Goal: Task Accomplishment & Management: Use online tool/utility

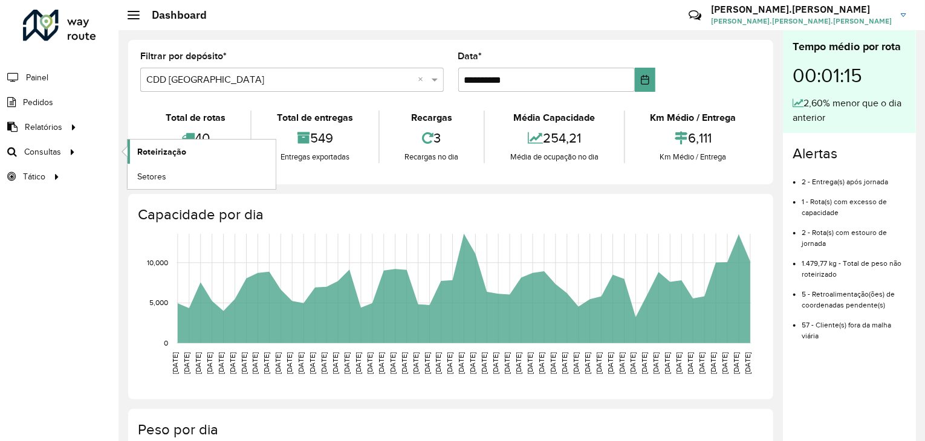
click at [174, 151] on span "Roteirização" at bounding box center [161, 152] width 49 height 13
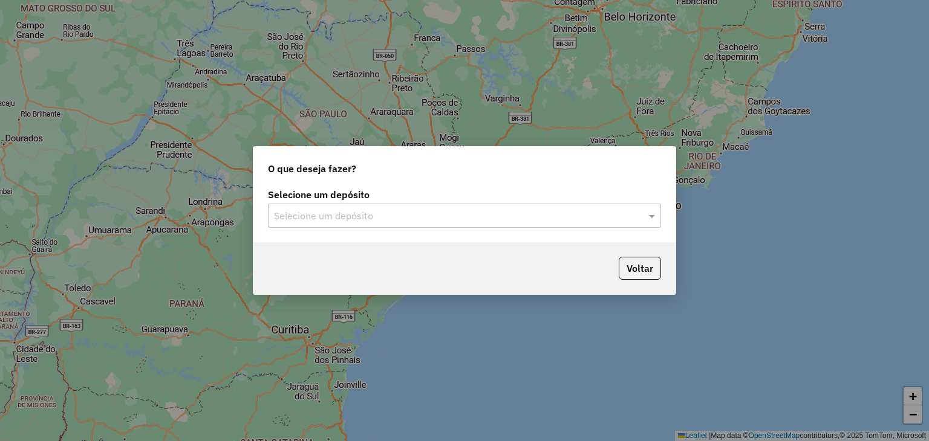
click at [440, 208] on div "Selecione um depósito" at bounding box center [464, 216] width 393 height 24
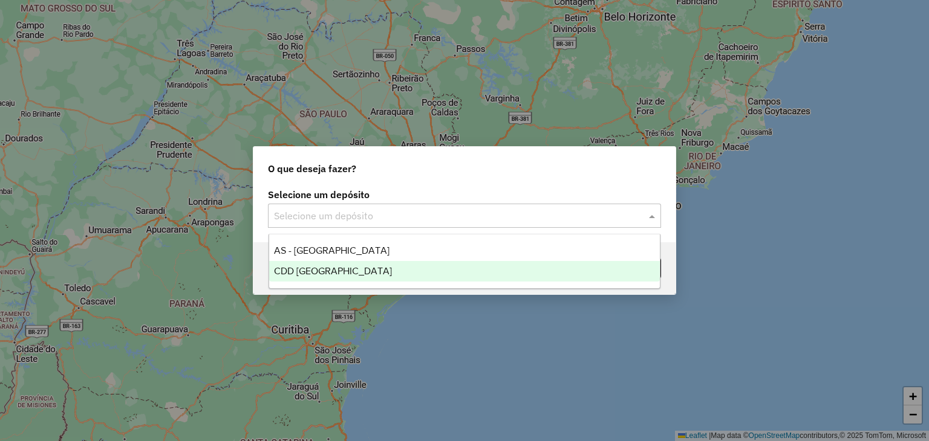
click at [397, 272] on div "CDD [GEOGRAPHIC_DATA]" at bounding box center [464, 271] width 391 height 21
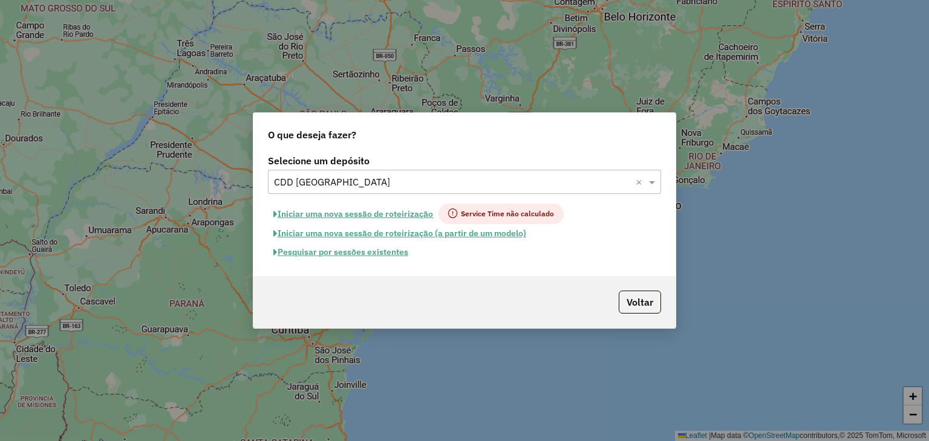
click at [371, 213] on button "Iniciar uma nova sessão de roteirização" at bounding box center [353, 214] width 170 height 21
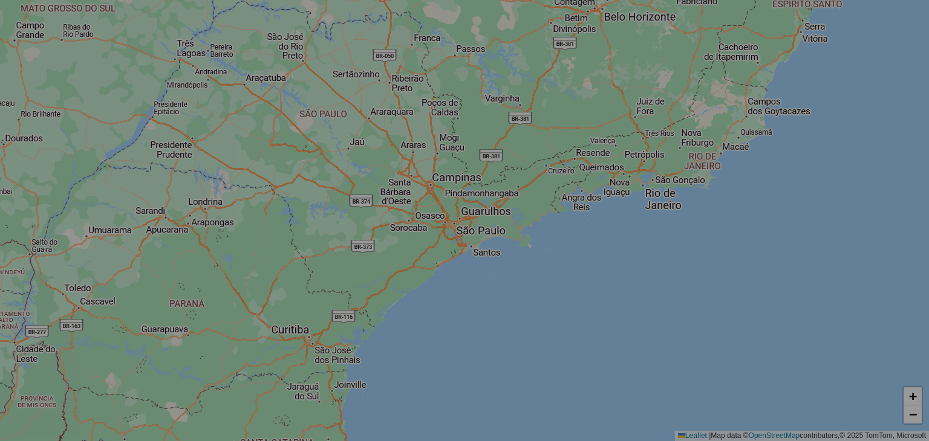
select select "*"
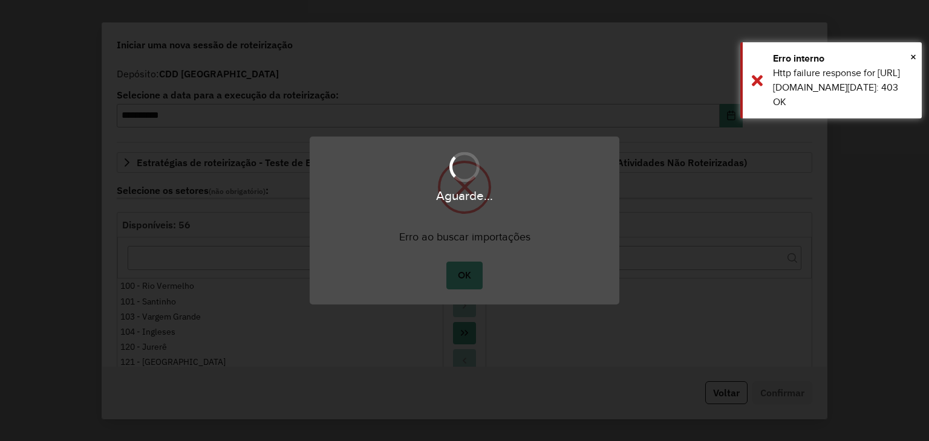
click at [470, 274] on button "OK" at bounding box center [464, 276] width 36 height 28
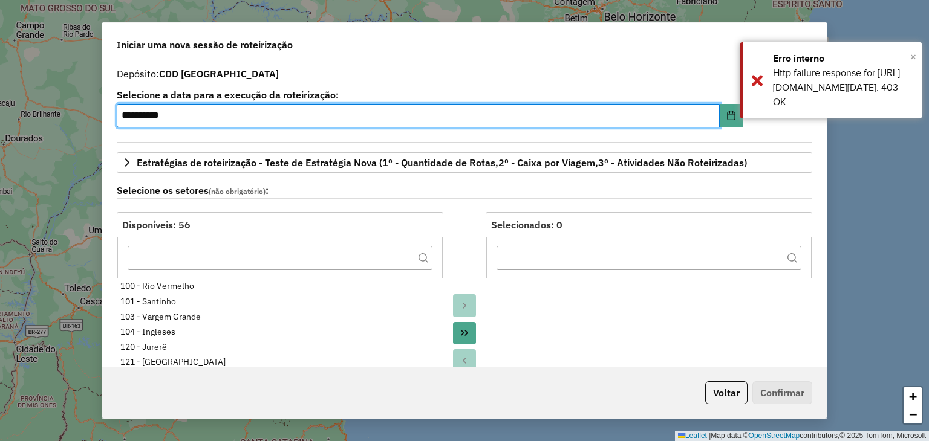
drag, startPoint x: 915, startPoint y: 63, endPoint x: 889, endPoint y: 42, distance: 34.4
click at [914, 62] on button "×" at bounding box center [913, 57] width 6 height 18
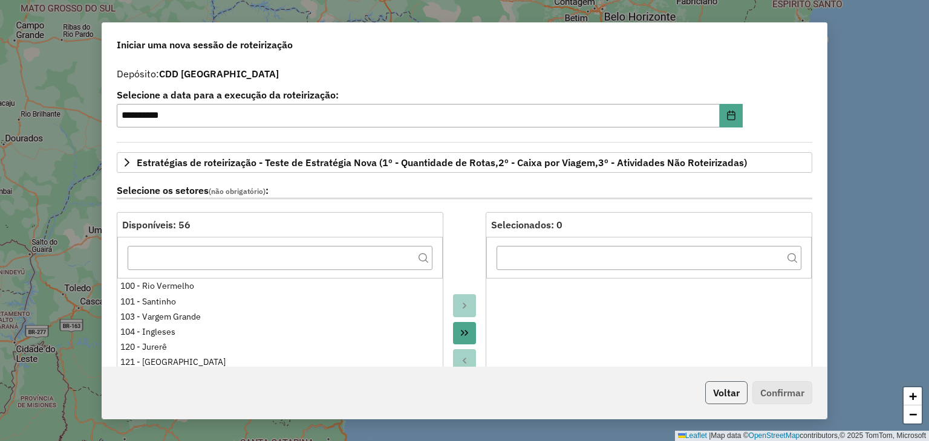
click at [729, 388] on button "Voltar" at bounding box center [726, 392] width 42 height 23
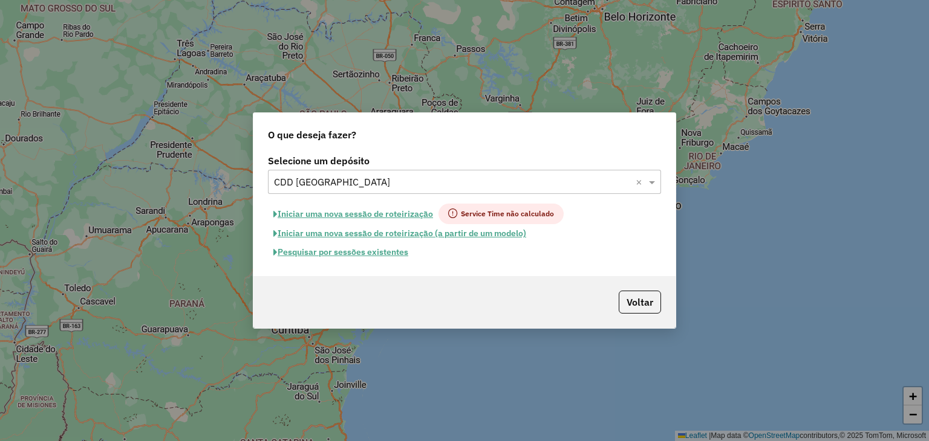
click at [366, 253] on button "Pesquisar por sessões existentes" at bounding box center [341, 252] width 146 height 19
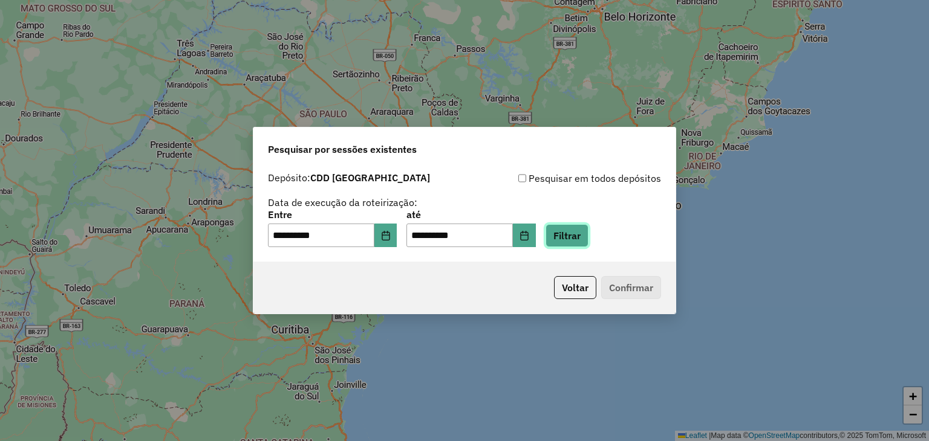
click at [588, 233] on button "Filtrar" at bounding box center [566, 235] width 43 height 23
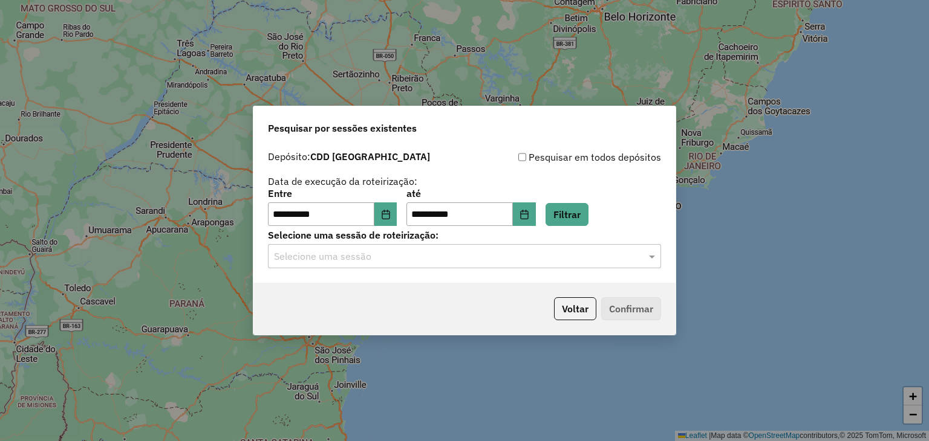
click at [317, 266] on div "Selecione uma sessão" at bounding box center [464, 256] width 393 height 24
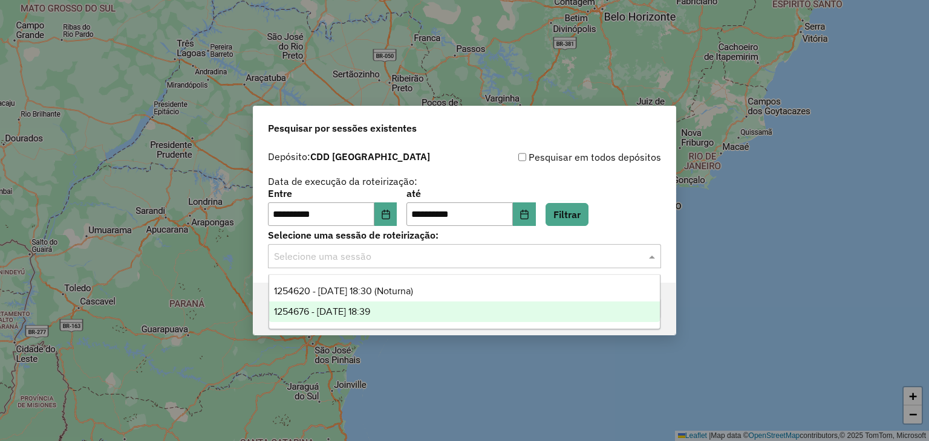
click at [338, 313] on span "1254676 - 28/08/2025 18:39" at bounding box center [322, 312] width 96 height 10
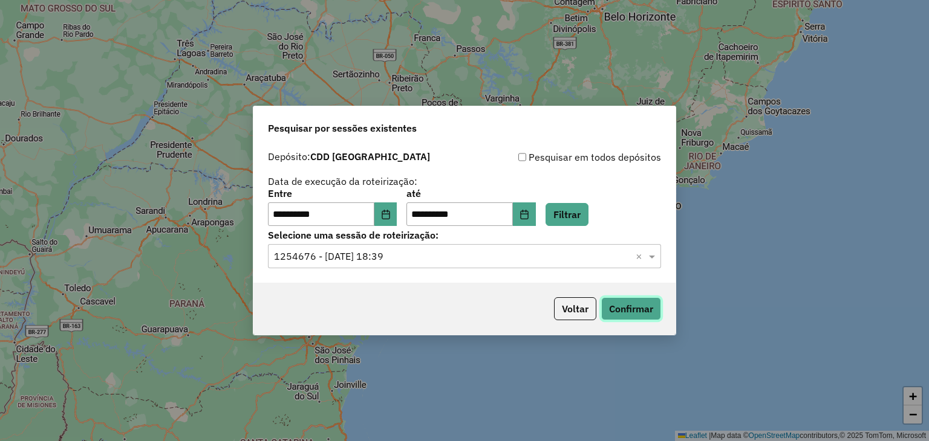
click at [643, 310] on button "Confirmar" at bounding box center [631, 308] width 60 height 23
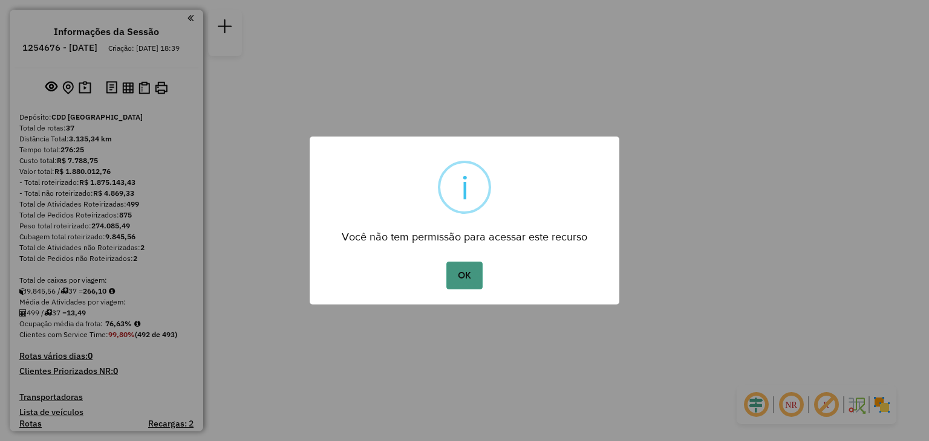
click at [471, 277] on button "OK" at bounding box center [464, 276] width 36 height 28
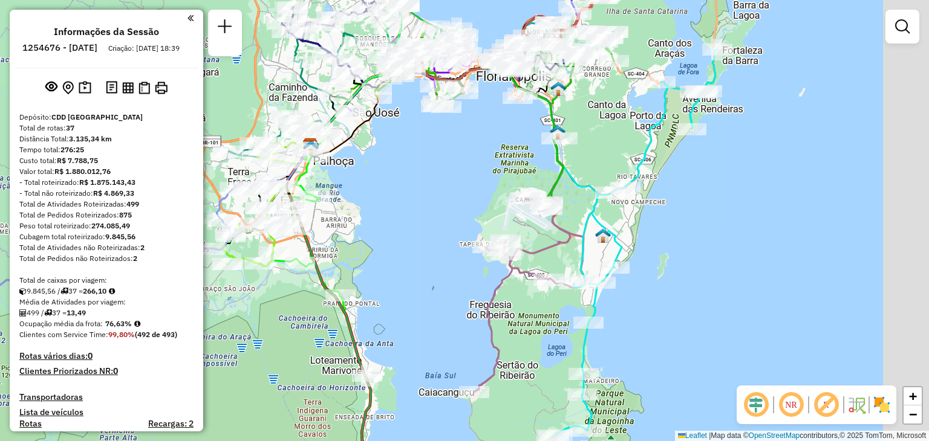
drag, startPoint x: 679, startPoint y: 204, endPoint x: 854, endPoint y: 378, distance: 246.7
click at [497, 213] on div "Janela de atendimento Grade de atendimento Capacidade Transportadoras Veículos …" at bounding box center [464, 220] width 929 height 441
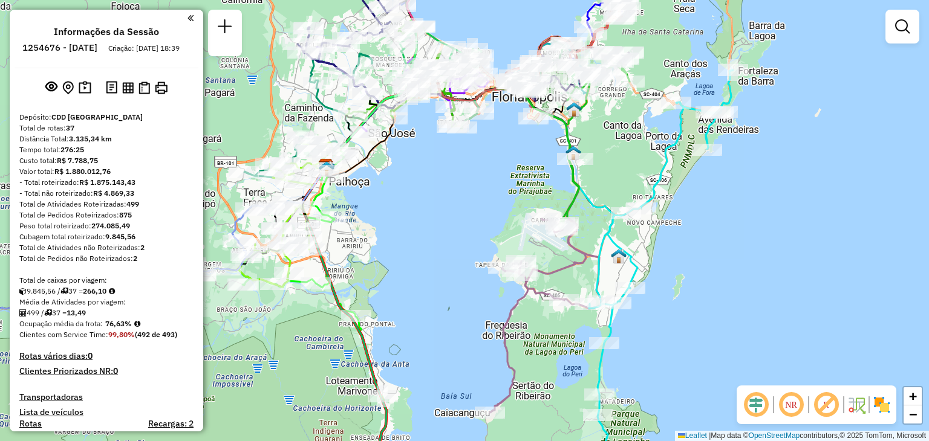
click at [797, 406] on em at bounding box center [790, 405] width 29 height 29
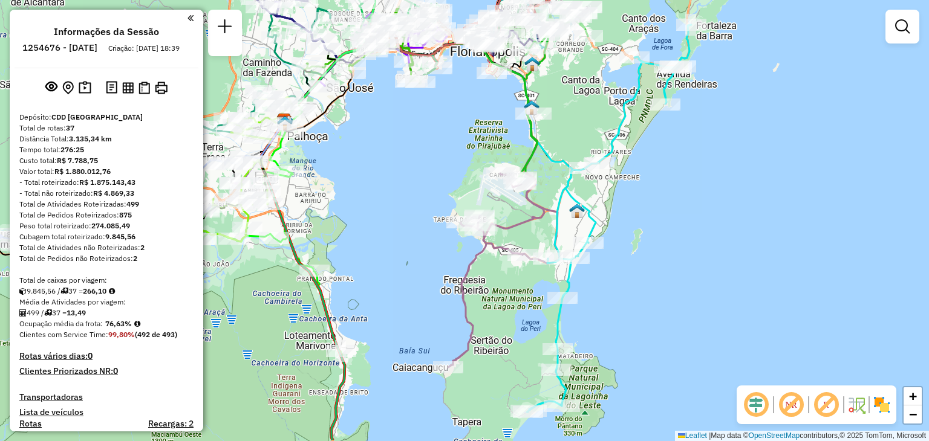
drag, startPoint x: 672, startPoint y: 279, endPoint x: 627, endPoint y: 231, distance: 65.9
click at [628, 233] on div "Janela de atendimento Grade de atendimento Capacidade Transportadoras Veículos …" at bounding box center [464, 220] width 929 height 441
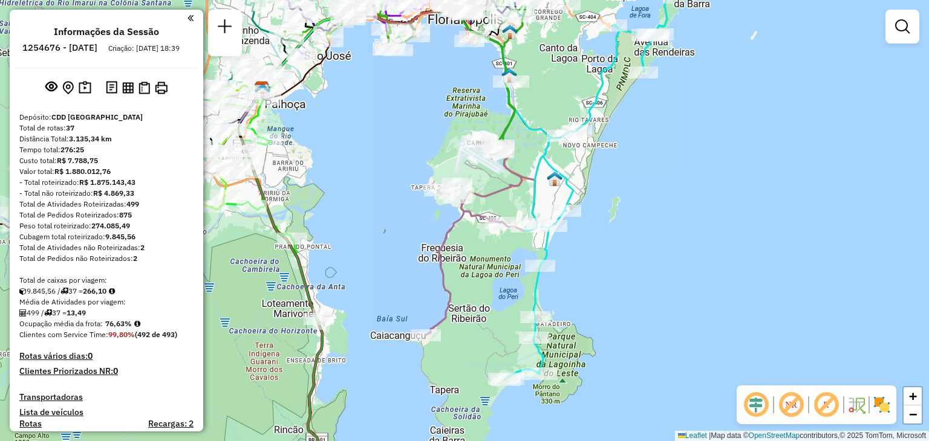
drag, startPoint x: 568, startPoint y: 312, endPoint x: 606, endPoint y: 269, distance: 57.0
click at [606, 269] on div "Janela de atendimento Grade de atendimento Capacidade Transportadoras Veículos …" at bounding box center [464, 220] width 929 height 441
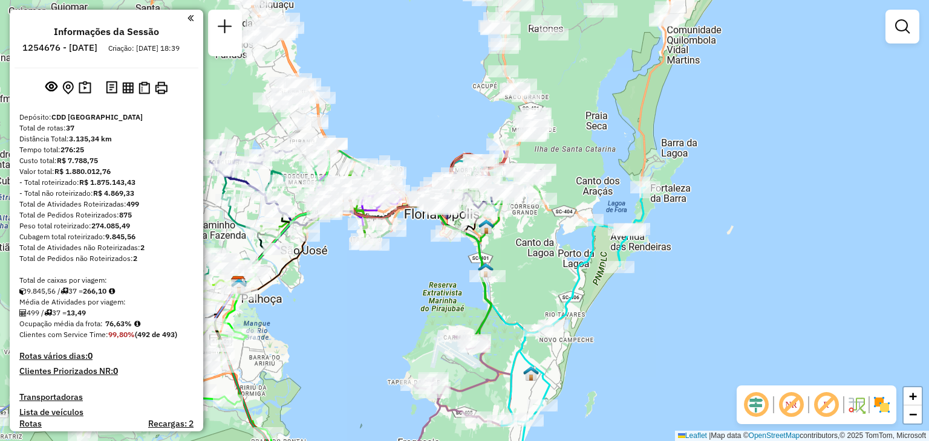
drag, startPoint x: 653, startPoint y: 170, endPoint x: 629, endPoint y: 365, distance: 196.1
click at [629, 365] on div "Janela de atendimento Grade de atendimento Capacidade Transportadoras Veículos …" at bounding box center [464, 220] width 929 height 441
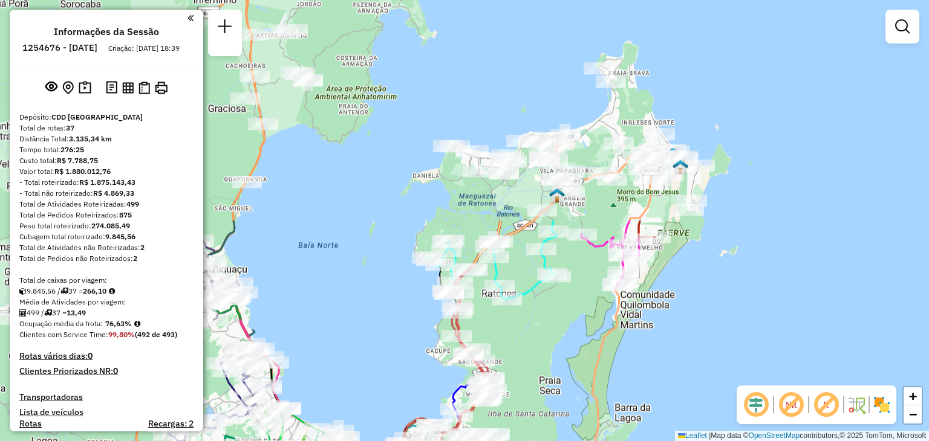
drag, startPoint x: 607, startPoint y: 102, endPoint x: 560, endPoint y: 352, distance: 254.6
click at [560, 352] on div "Janela de atendimento Grade de atendimento Capacidade Transportadoras Veículos …" at bounding box center [464, 220] width 929 height 441
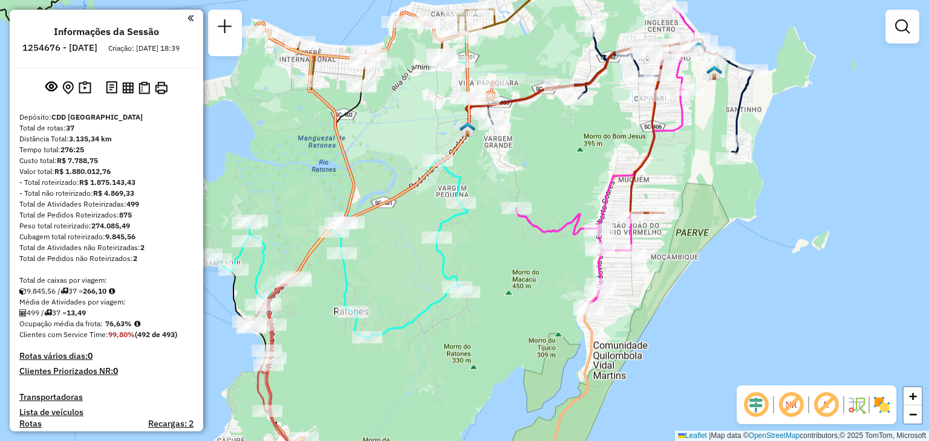
drag, startPoint x: 759, startPoint y: 294, endPoint x: 692, endPoint y: 128, distance: 179.3
click at [746, 287] on div "Janela de atendimento Grade de atendimento Capacidade Transportadoras Veículos …" at bounding box center [464, 220] width 929 height 441
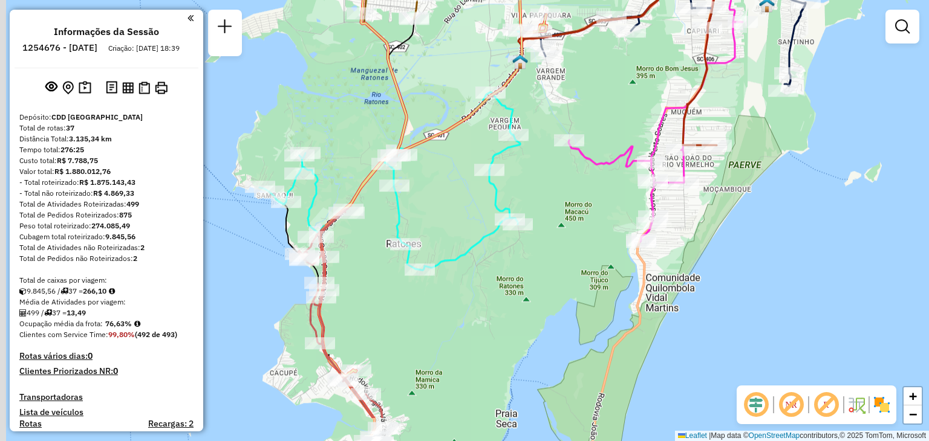
drag, startPoint x: 484, startPoint y: 194, endPoint x: 538, endPoint y: 127, distance: 86.4
click at [538, 127] on div "Janela de atendimento Grade de atendimento Capacidade Transportadoras Veículos …" at bounding box center [464, 220] width 929 height 441
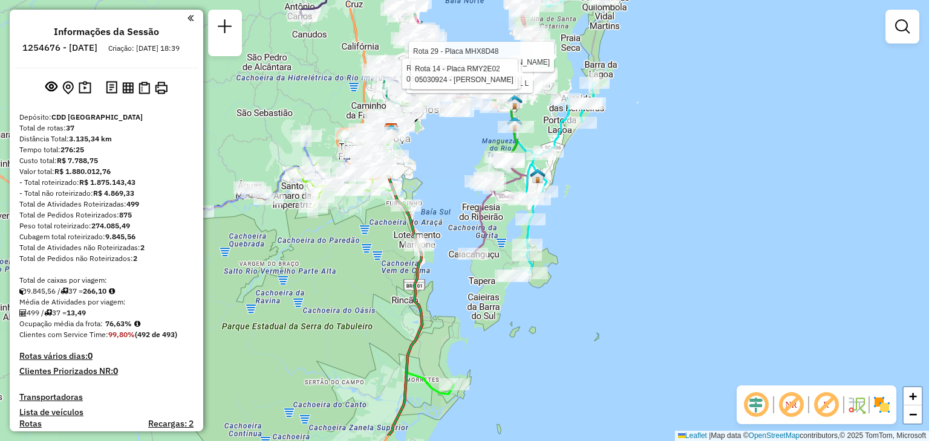
drag, startPoint x: 545, startPoint y: 365, endPoint x: 534, endPoint y: 297, distance: 67.9
click at [541, 316] on div "Rota 14 - Placa RMY2E02 05006884 - PANIF SANTA ISABEL L Rota 29 - Placa MHX8D48…" at bounding box center [464, 220] width 929 height 441
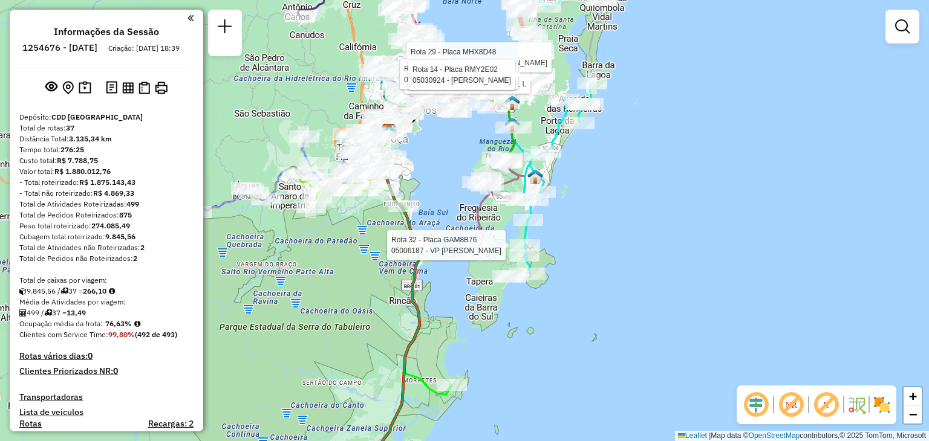
select select "**********"
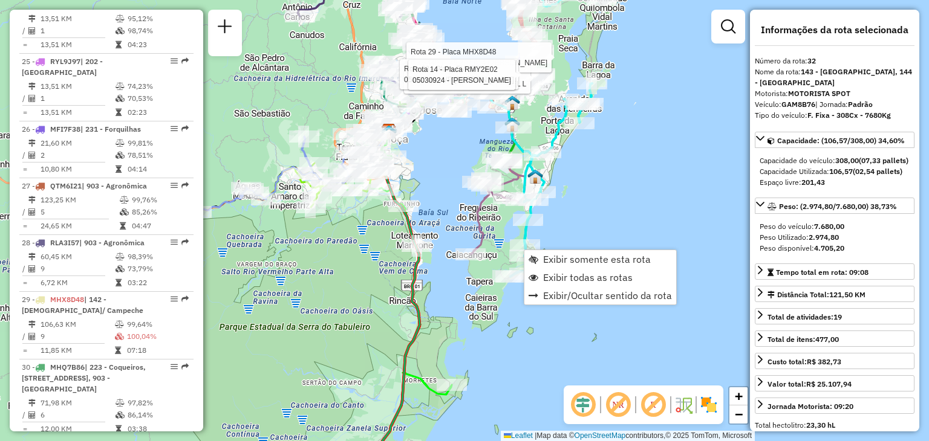
scroll to position [2462, 0]
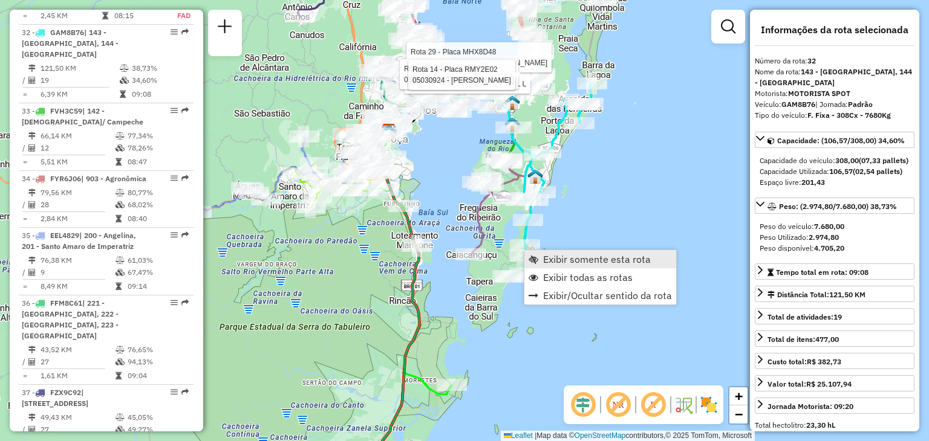
click at [567, 257] on span "Exibir somente esta rota" at bounding box center [597, 260] width 108 height 10
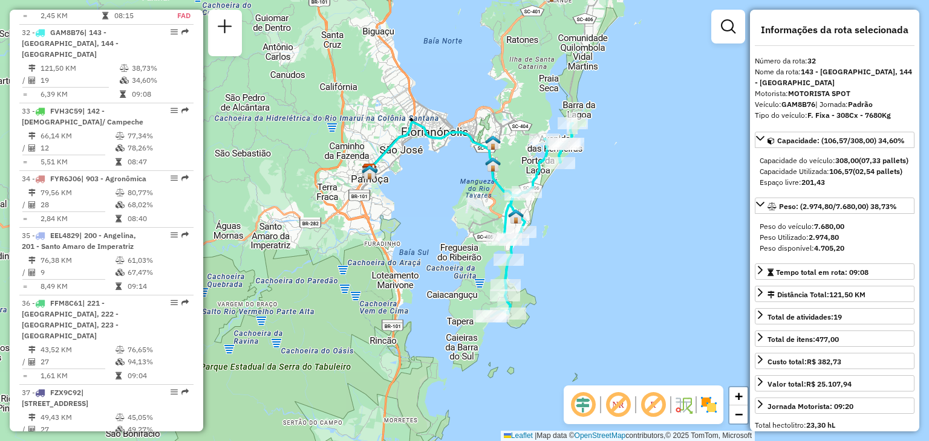
drag, startPoint x: 680, startPoint y: 267, endPoint x: 580, endPoint y: 248, distance: 100.9
click at [585, 254] on div "Janela de atendimento Grade de atendimento Capacidade Transportadoras Veículos …" at bounding box center [464, 220] width 929 height 441
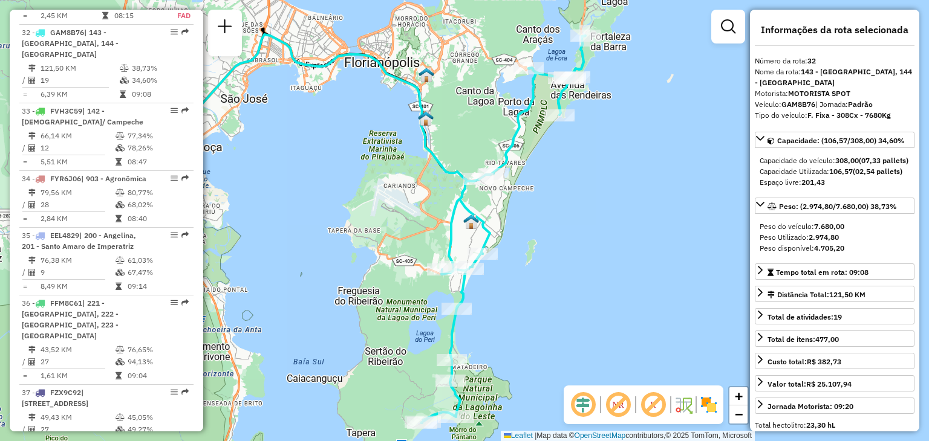
drag, startPoint x: 527, startPoint y: 255, endPoint x: 553, endPoint y: 276, distance: 33.4
click at [551, 281] on div "Janela de atendimento Grade de atendimento Capacidade Transportadoras Veículos …" at bounding box center [464, 220] width 929 height 441
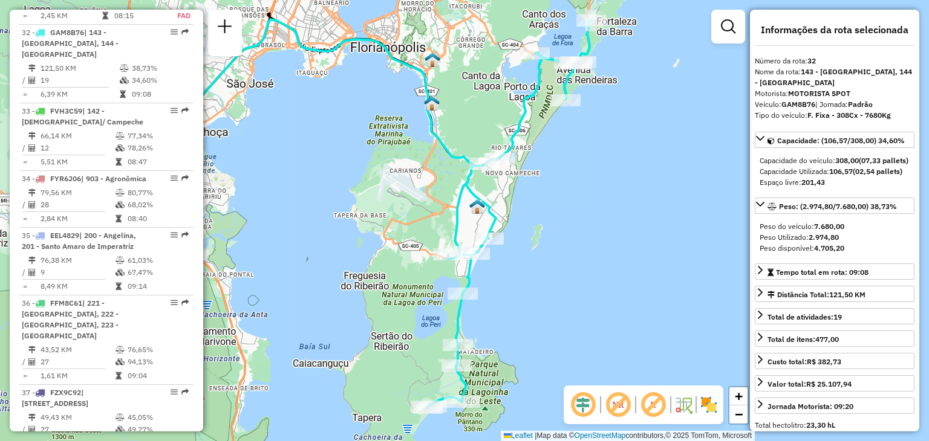
drag, startPoint x: 531, startPoint y: 308, endPoint x: 536, endPoint y: 300, distance: 9.2
click at [536, 300] on div "Janela de atendimento Grade de atendimento Capacidade Transportadoras Veículos …" at bounding box center [464, 220] width 929 height 441
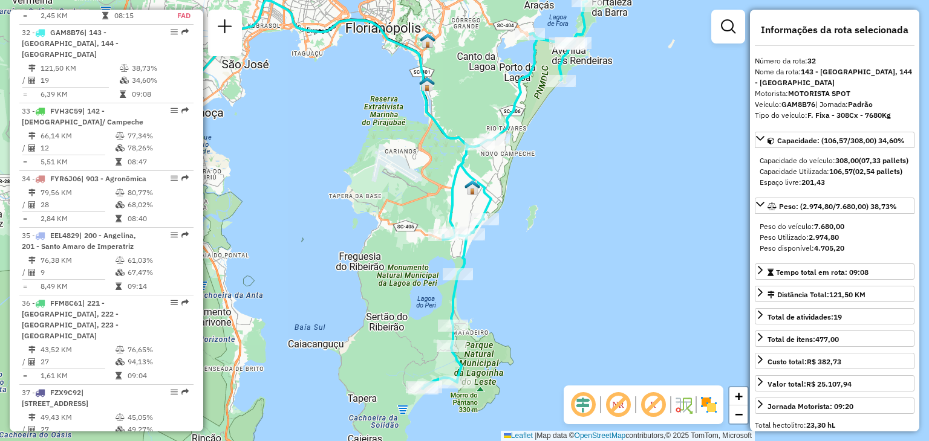
drag, startPoint x: 617, startPoint y: 127, endPoint x: 625, endPoint y: 53, distance: 74.8
click at [625, 45] on div "Janela de atendimento Grade de atendimento Capacidade Transportadoras Veículos …" at bounding box center [464, 220] width 929 height 441
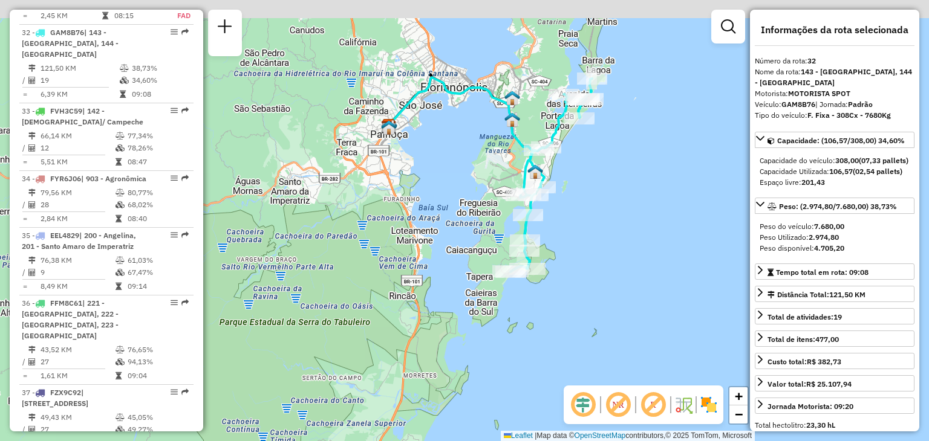
drag, startPoint x: 660, startPoint y: 119, endPoint x: 638, endPoint y: 186, distance: 69.8
click at [638, 186] on div "Janela de atendimento Grade de atendimento Capacidade Transportadoras Veículos …" at bounding box center [464, 220] width 929 height 441
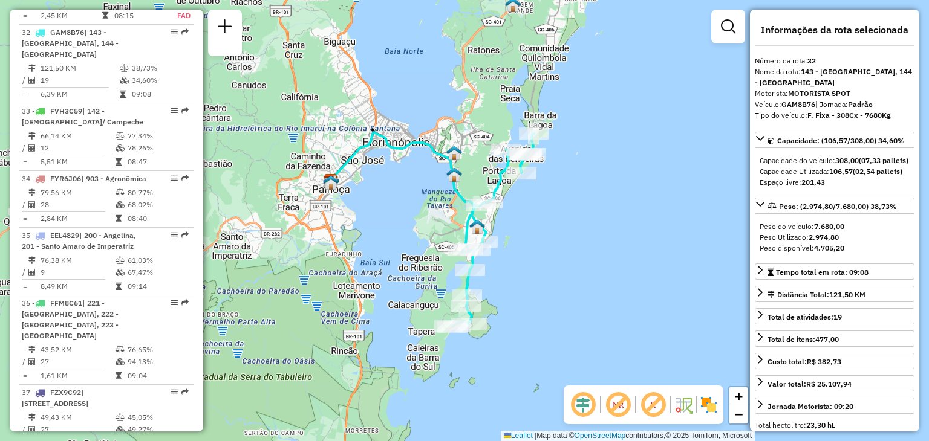
drag, startPoint x: 548, startPoint y: 125, endPoint x: 497, endPoint y: 165, distance: 65.1
click at [497, 165] on div "Janela de atendimento Grade de atendimento Capacidade Transportadoras Veículos …" at bounding box center [464, 220] width 929 height 441
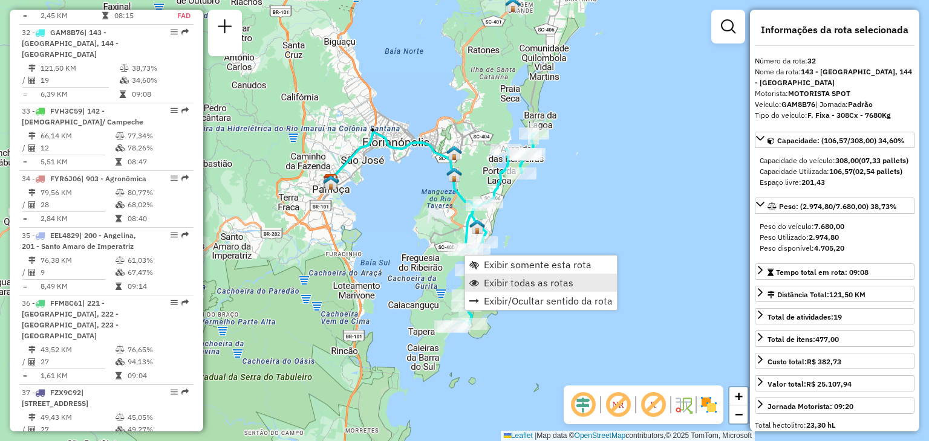
click at [497, 279] on span "Exibir todas as rotas" at bounding box center [528, 283] width 89 height 10
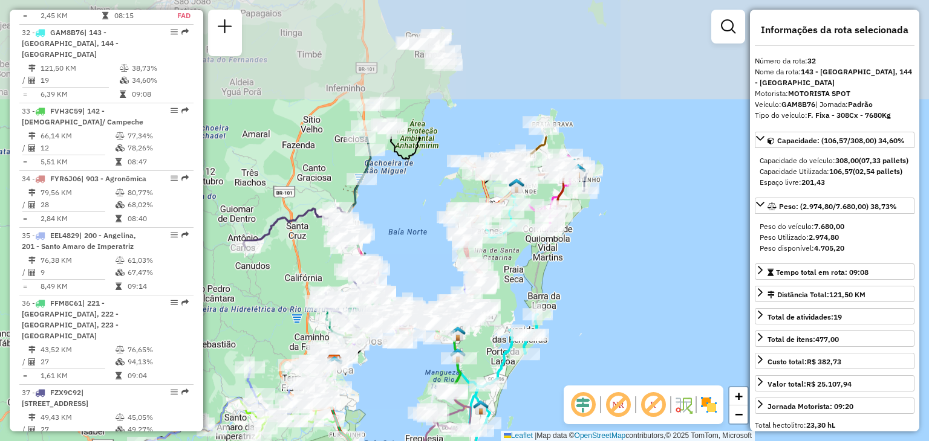
drag, startPoint x: 512, startPoint y: 99, endPoint x: 516, endPoint y: 279, distance: 180.8
click at [516, 279] on div "Janela de atendimento Grade de atendimento Capacidade Transportadoras Veículos …" at bounding box center [464, 220] width 929 height 441
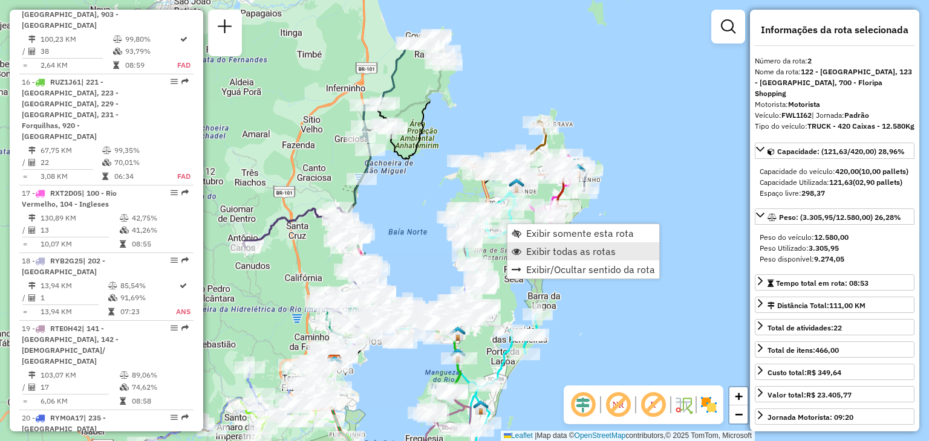
scroll to position [537, 0]
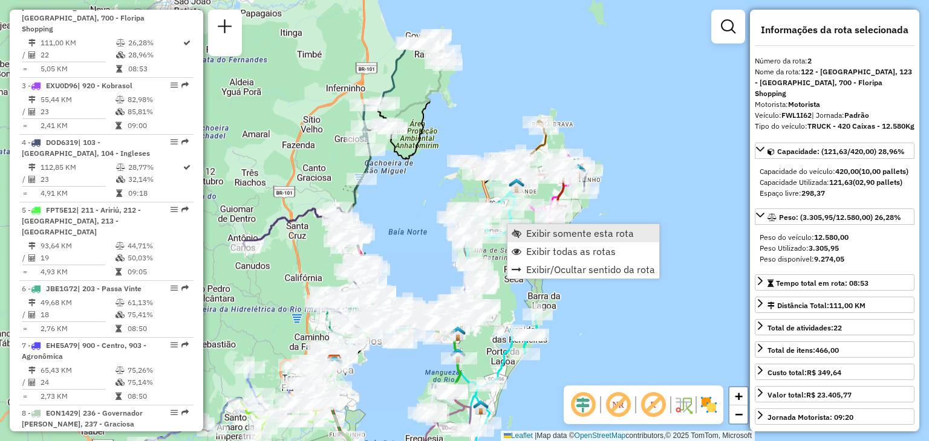
click at [566, 238] on span "Exibir somente esta rota" at bounding box center [580, 234] width 108 height 10
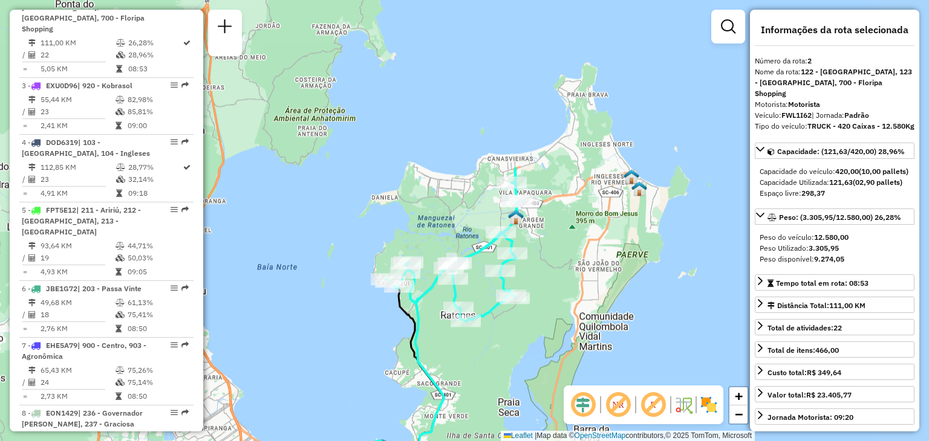
drag, startPoint x: 680, startPoint y: 203, endPoint x: 551, endPoint y: 354, distance: 198.6
click at [551, 354] on div "Janela de atendimento Grade de atendimento Capacidade Transportadoras Veículos …" at bounding box center [464, 220] width 929 height 441
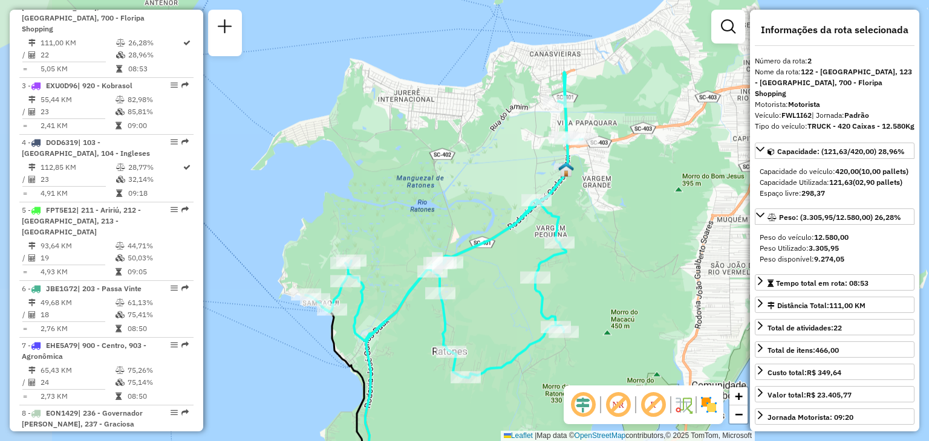
drag, startPoint x: 553, startPoint y: 296, endPoint x: 616, endPoint y: 306, distance: 63.7
click at [616, 306] on div "Janela de atendimento Grade de atendimento Capacidade Transportadoras Veículos …" at bounding box center [464, 220] width 929 height 441
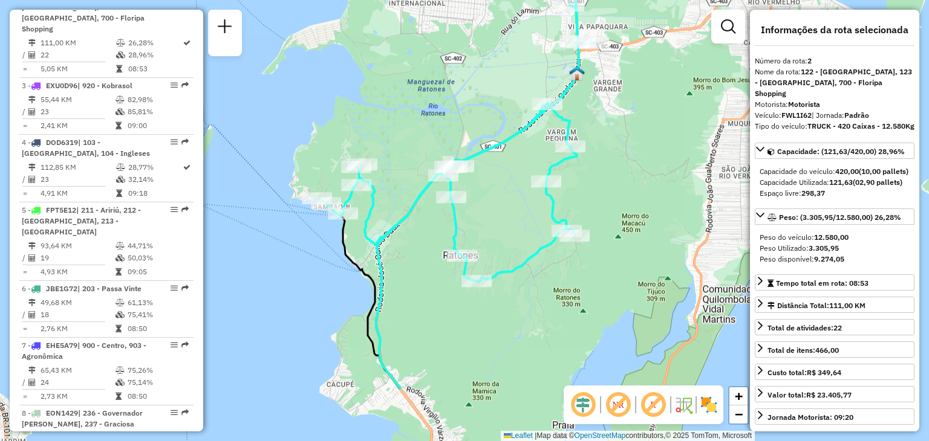
drag, startPoint x: 504, startPoint y: 304, endPoint x: 513, endPoint y: 208, distance: 96.6
click at [513, 208] on div "Janela de atendimento Grade de atendimento Capacidade Transportadoras Veículos …" at bounding box center [464, 220] width 929 height 441
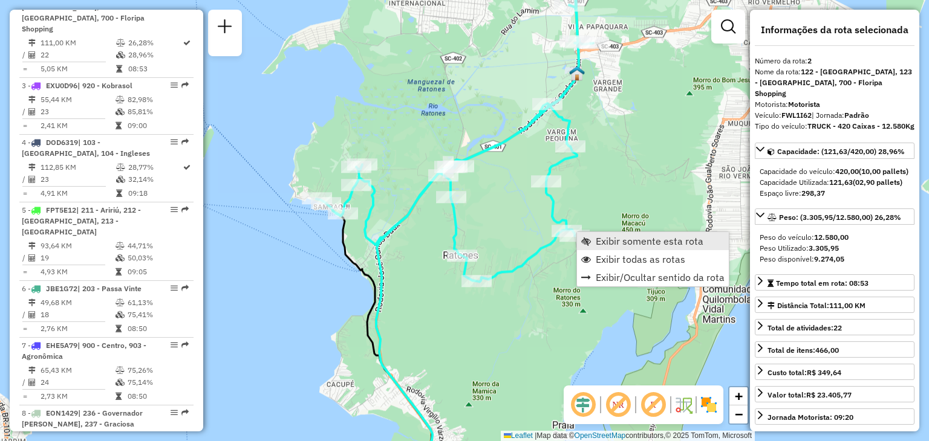
click at [620, 244] on span "Exibir somente esta rota" at bounding box center [650, 241] width 108 height 10
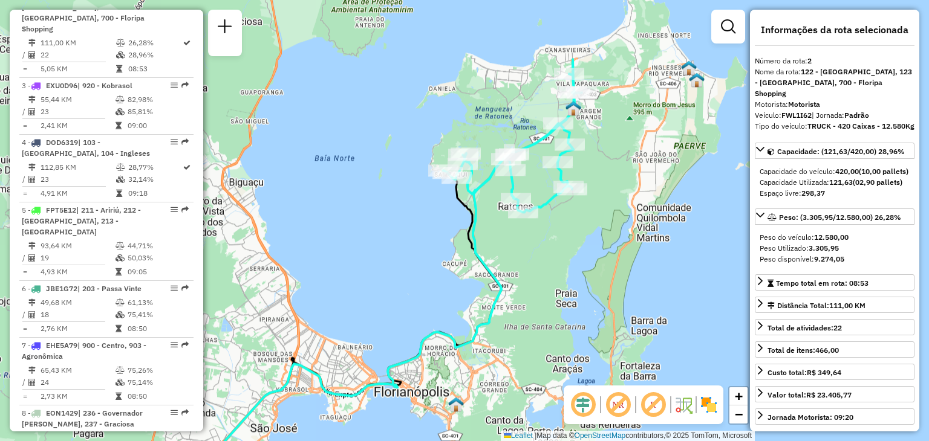
drag, startPoint x: 668, startPoint y: 158, endPoint x: 571, endPoint y: 196, distance: 104.2
click at [578, 200] on div "Janela de atendimento Grade de atendimento Capacidade Transportadoras Veículos …" at bounding box center [464, 220] width 929 height 441
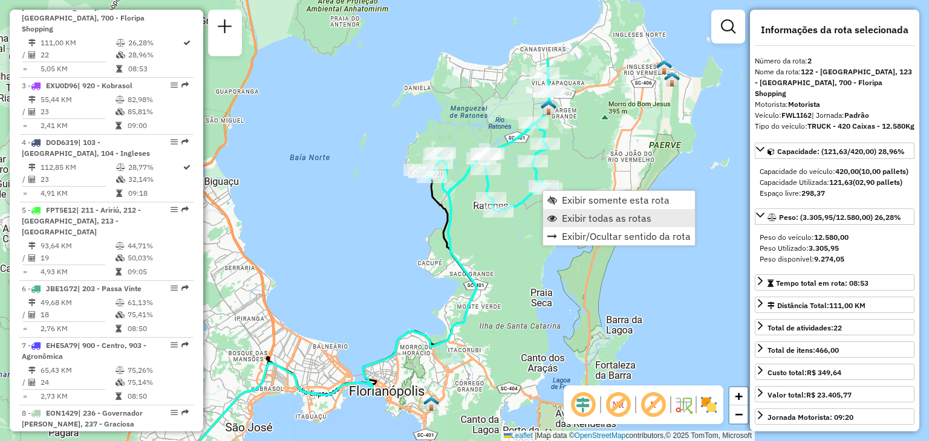
click at [595, 225] on link "Exibir todas as rotas" at bounding box center [619, 218] width 152 height 18
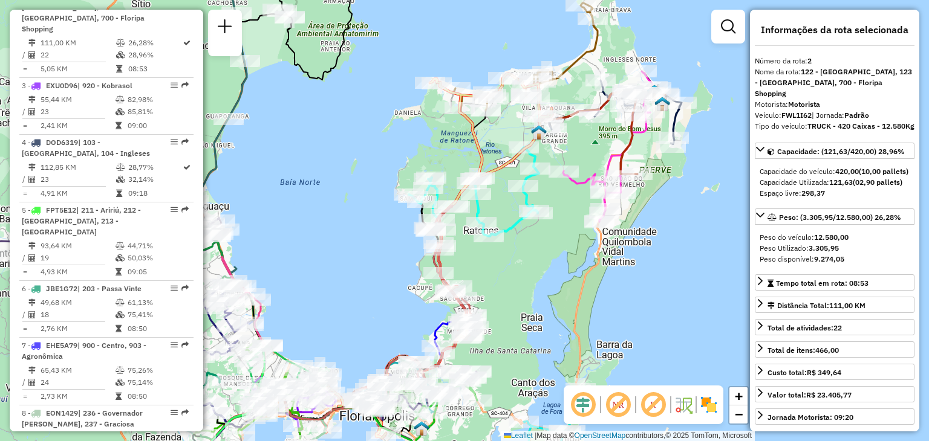
drag, startPoint x: 574, startPoint y: 218, endPoint x: 560, endPoint y: 256, distance: 41.1
click at [545, 276] on div "Janela de atendimento Grade de atendimento Capacidade Transportadoras Veículos …" at bounding box center [464, 220] width 929 height 441
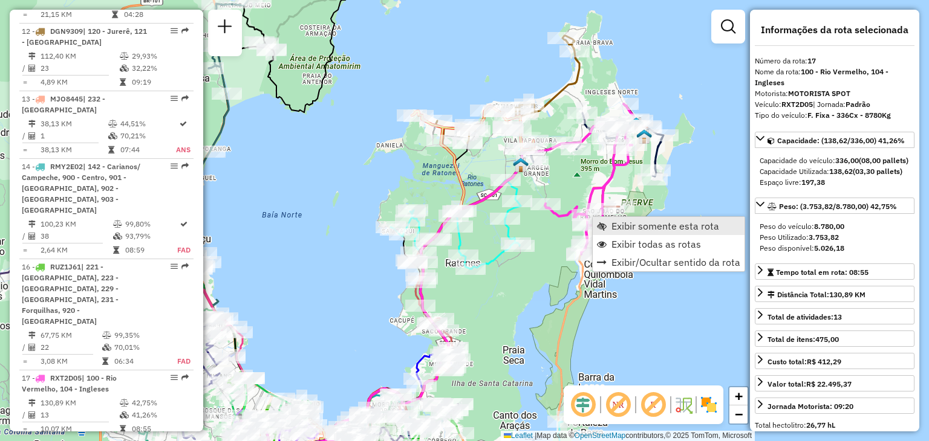
scroll to position [1438, 0]
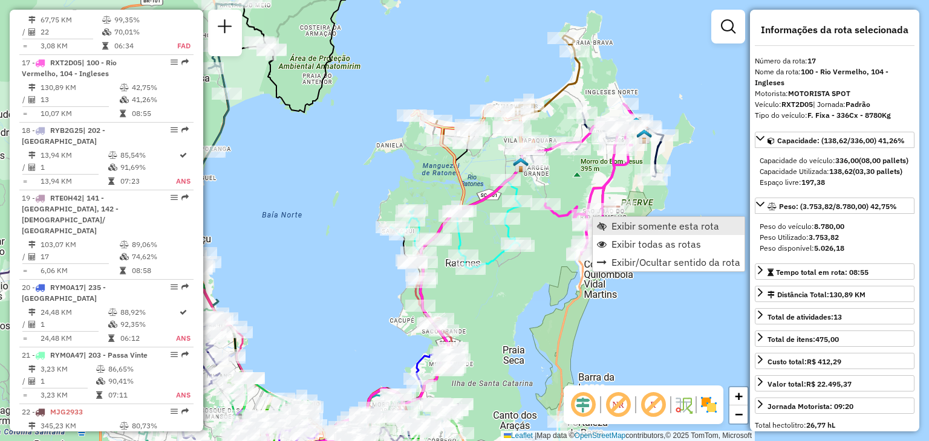
click at [636, 227] on span "Exibir somente esta rota" at bounding box center [665, 226] width 108 height 10
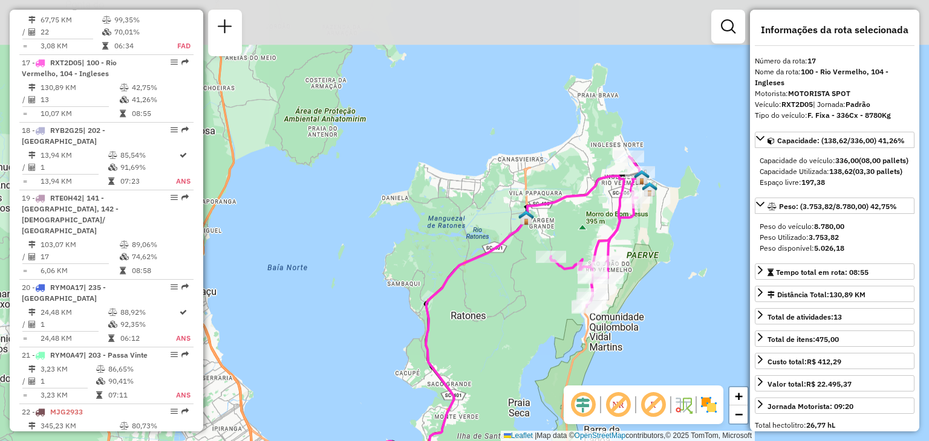
drag, startPoint x: 704, startPoint y: 162, endPoint x: 639, endPoint y: 307, distance: 158.6
click at [638, 310] on div "Janela de atendimento Grade de atendimento Capacidade Transportadoras Veículos …" at bounding box center [464, 220] width 929 height 441
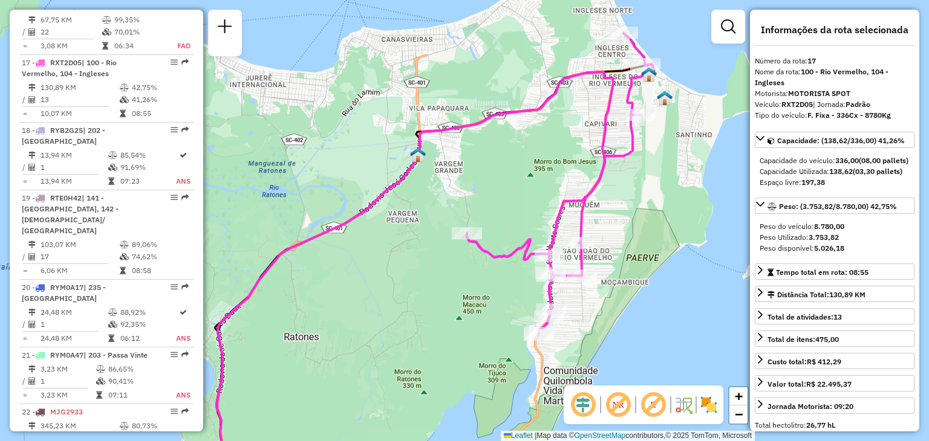
drag, startPoint x: 629, startPoint y: 293, endPoint x: 633, endPoint y: 310, distance: 17.4
click at [633, 310] on div "Janela de atendimento Grade de atendimento Capacidade Transportadoras Veículos …" at bounding box center [464, 220] width 929 height 441
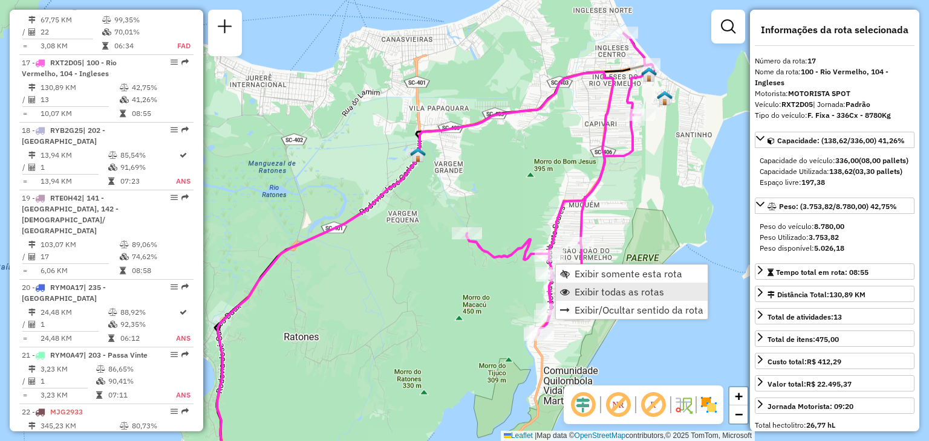
click at [602, 287] on span "Exibir todas as rotas" at bounding box center [618, 292] width 89 height 10
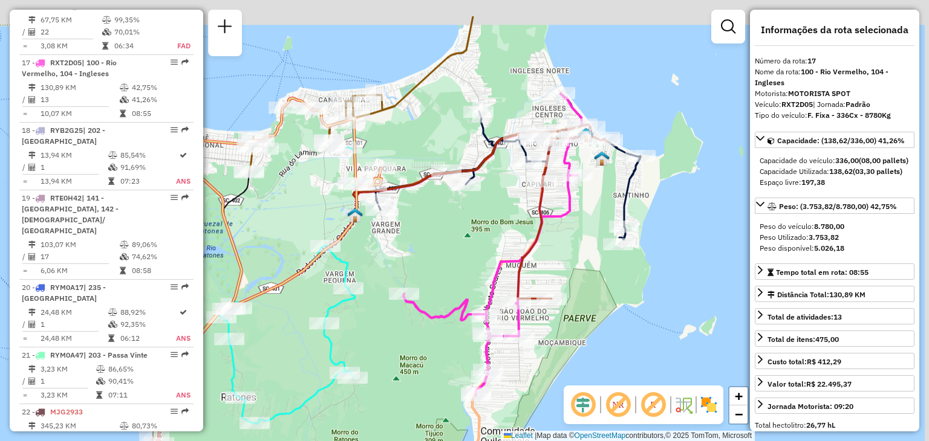
drag, startPoint x: 651, startPoint y: 192, endPoint x: 612, endPoint y: 228, distance: 52.6
click at [594, 247] on div "Janela de atendimento Grade de atendimento Capacidade Transportadoras Veículos …" at bounding box center [464, 220] width 929 height 441
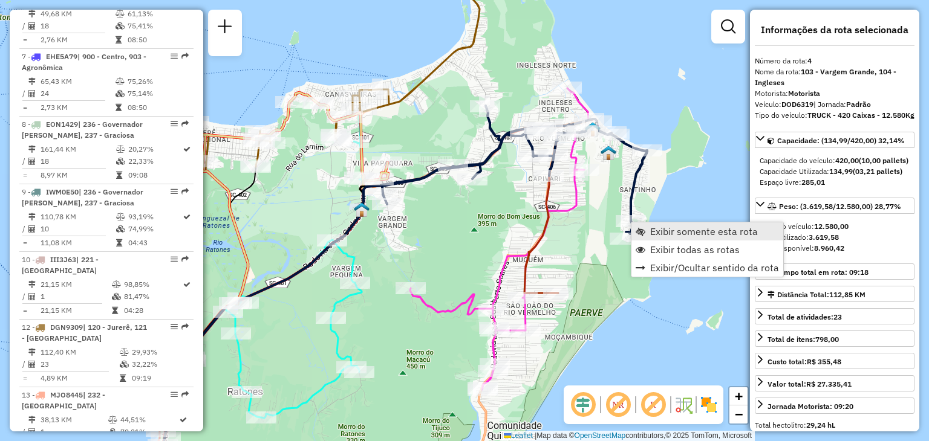
scroll to position [672, 0]
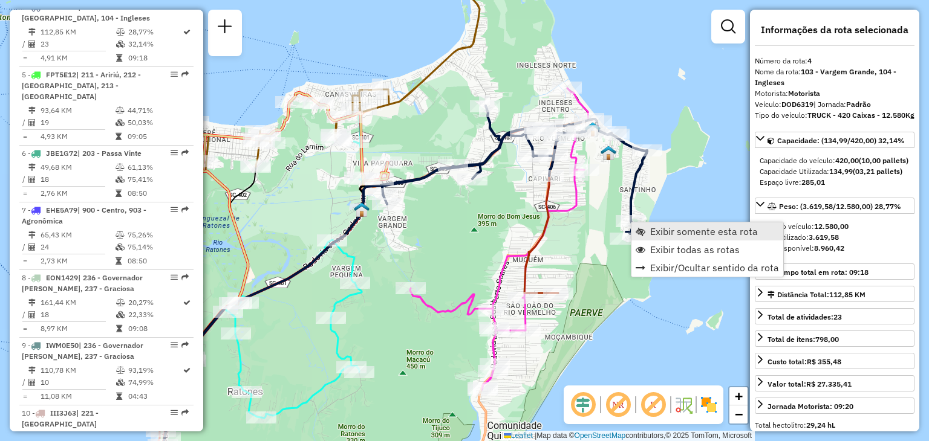
click at [667, 232] on span "Exibir somente esta rota" at bounding box center [704, 232] width 108 height 10
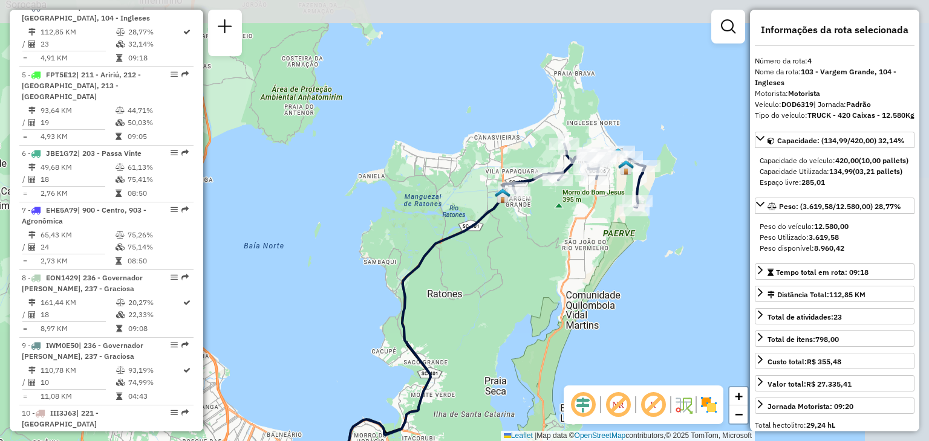
drag, startPoint x: 672, startPoint y: 140, endPoint x: 597, endPoint y: 268, distance: 148.5
click at [597, 268] on div "Janela de atendimento Grade de atendimento Capacidade Transportadoras Veículos …" at bounding box center [464, 220] width 929 height 441
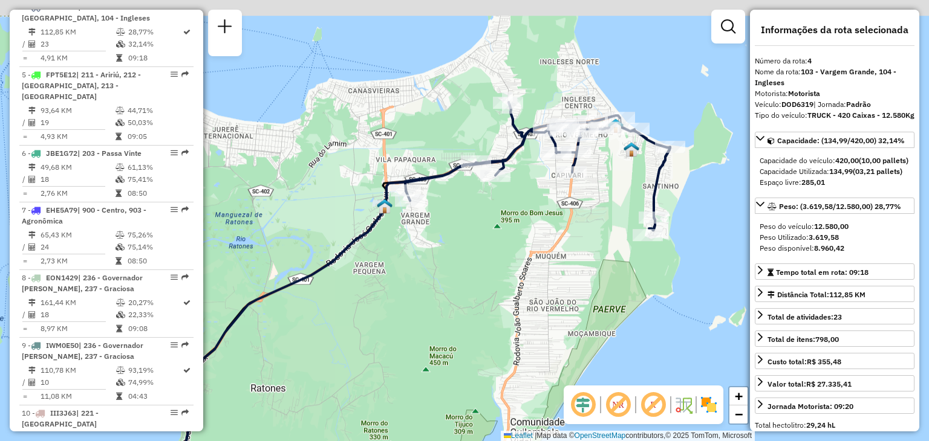
drag, startPoint x: 573, startPoint y: 158, endPoint x: 545, endPoint y: 258, distance: 104.0
click at [545, 258] on div "Janela de atendimento Grade de atendimento Capacidade Transportadoras Veículos …" at bounding box center [464, 220] width 929 height 441
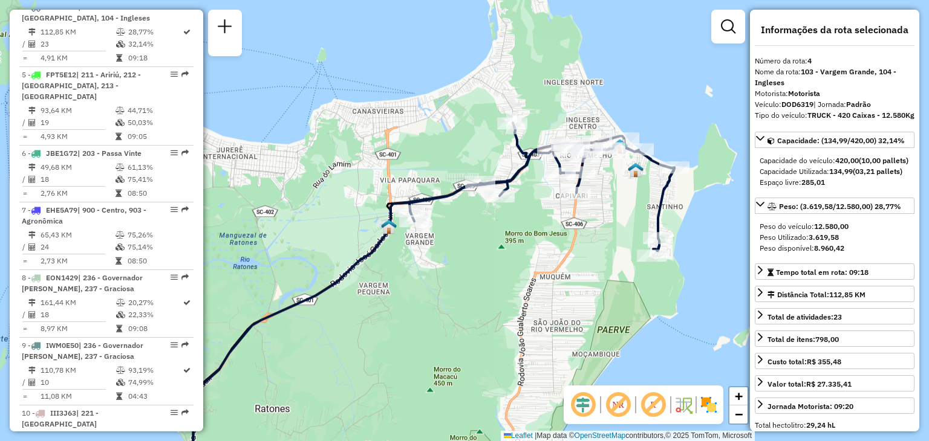
drag, startPoint x: 542, startPoint y: 197, endPoint x: 552, endPoint y: 218, distance: 23.5
click at [550, 222] on div "Janela de atendimento Grade de atendimento Capacidade Transportadoras Veículos …" at bounding box center [464, 220] width 929 height 441
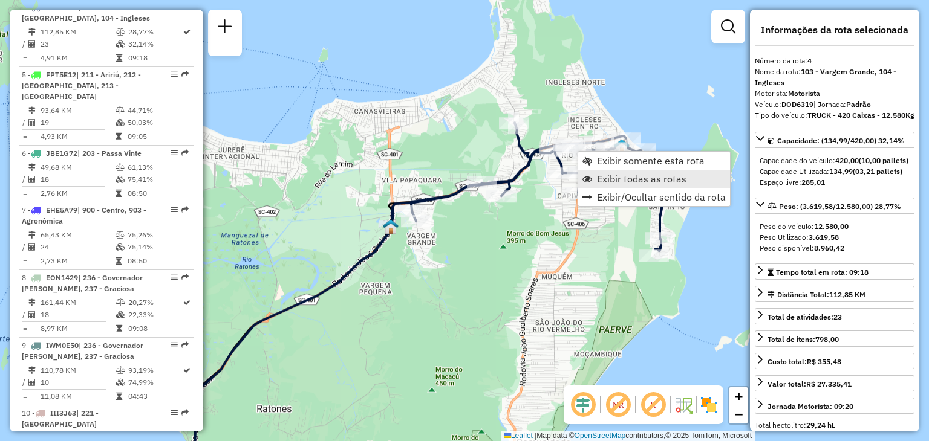
click at [634, 180] on span "Exibir todas as rotas" at bounding box center [641, 179] width 89 height 10
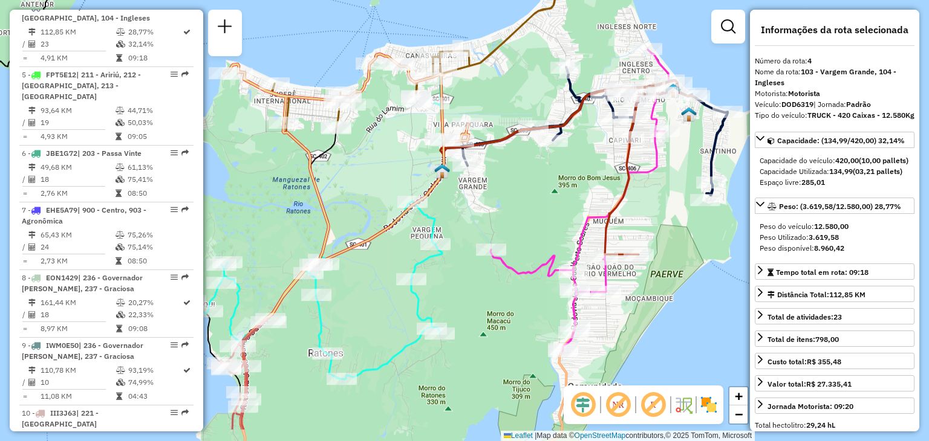
drag, startPoint x: 502, startPoint y: 269, endPoint x: 553, endPoint y: 210, distance: 78.0
click at [554, 210] on div "Janela de atendimento Grade de atendimento Capacidade Transportadoras Veículos …" at bounding box center [464, 220] width 929 height 441
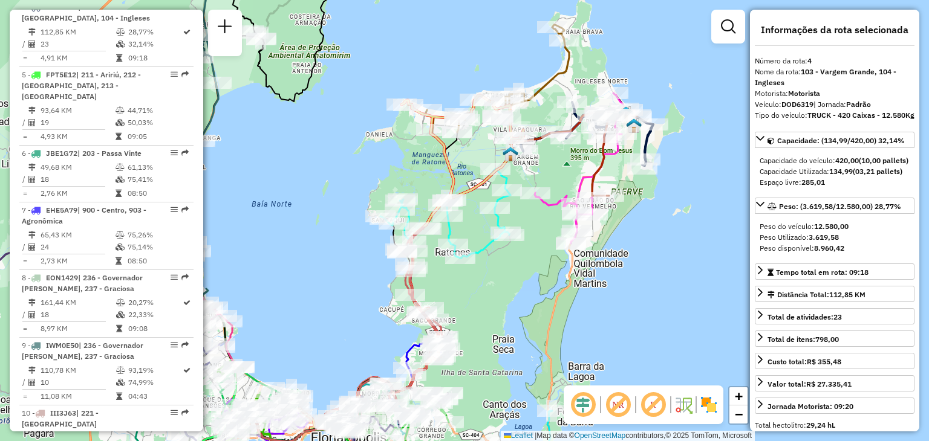
drag, startPoint x: 544, startPoint y: 209, endPoint x: 556, endPoint y: 174, distance: 37.3
click at [556, 174] on div "Janela de atendimento Grade de atendimento Capacidade Transportadoras Veículos …" at bounding box center [464, 220] width 929 height 441
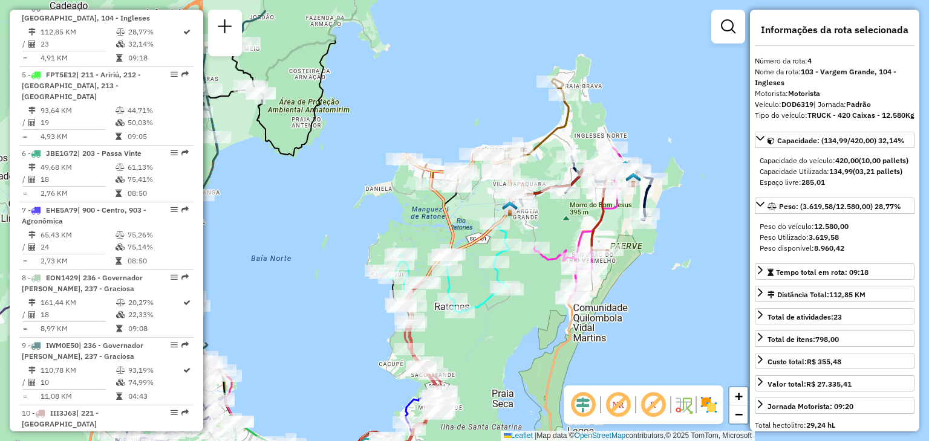
drag, startPoint x: 463, startPoint y: 166, endPoint x: 463, endPoint y: 221, distance: 54.4
click at [463, 221] on div "Janela de atendimento Grade de atendimento Capacidade Transportadoras Veículos …" at bounding box center [464, 220] width 929 height 441
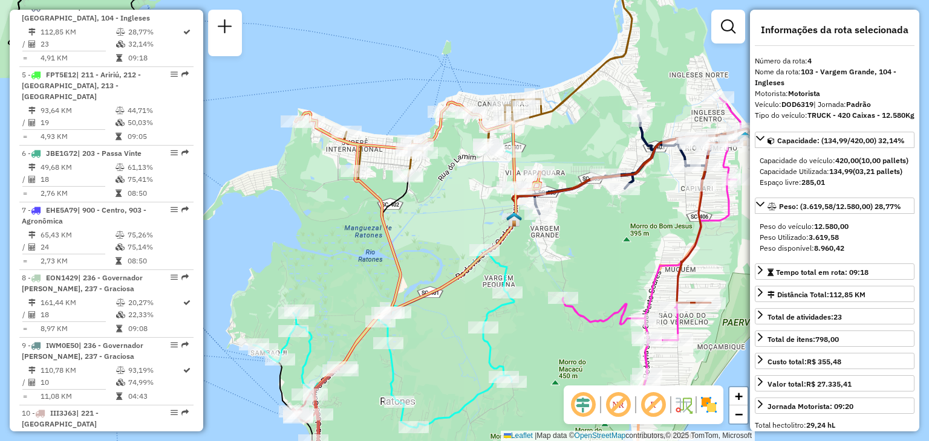
drag, startPoint x: 504, startPoint y: 155, endPoint x: 451, endPoint y: 146, distance: 54.1
click at [451, 146] on div "Janela de atendimento Grade de atendimento Capacidade Transportadoras Veículos …" at bounding box center [464, 220] width 929 height 441
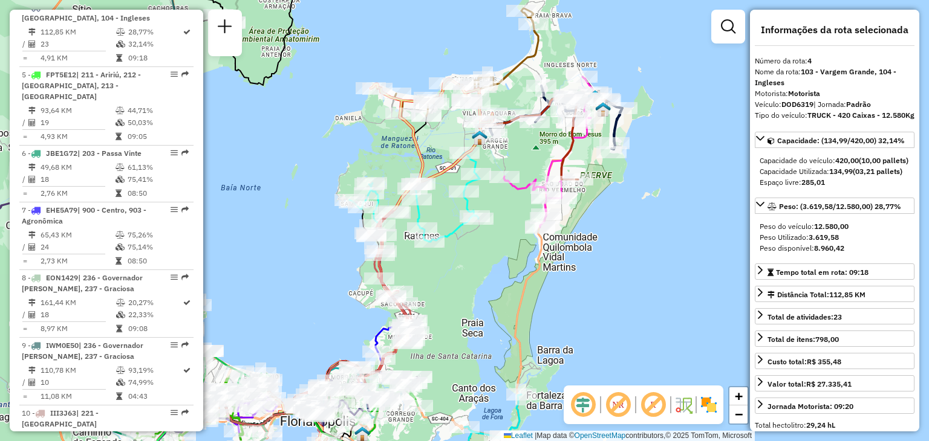
drag, startPoint x: 497, startPoint y: 321, endPoint x: 498, endPoint y: 291, distance: 30.3
click at [498, 291] on div "Janela de atendimento Grade de atendimento Capacidade Transportadoras Veículos …" at bounding box center [464, 220] width 929 height 441
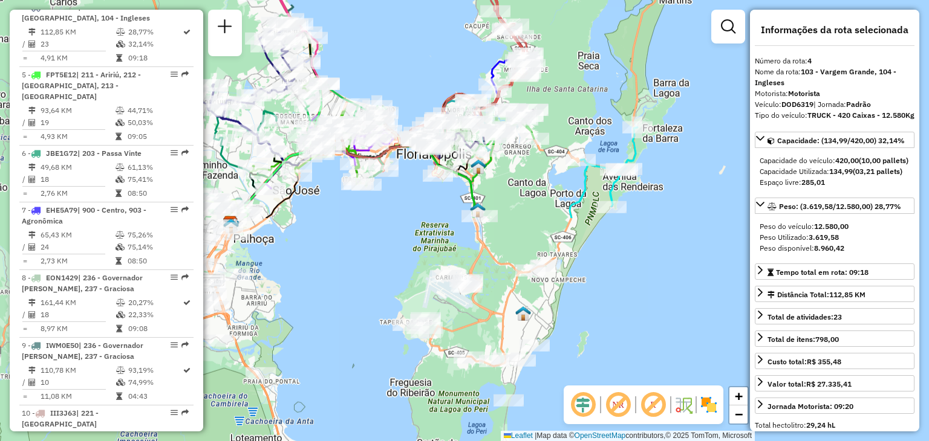
drag, startPoint x: 504, startPoint y: 340, endPoint x: 600, endPoint y: 88, distance: 270.0
click at [619, 73] on div "Janela de atendimento Grade de atendimento Capacidade Transportadoras Veículos …" at bounding box center [464, 220] width 929 height 441
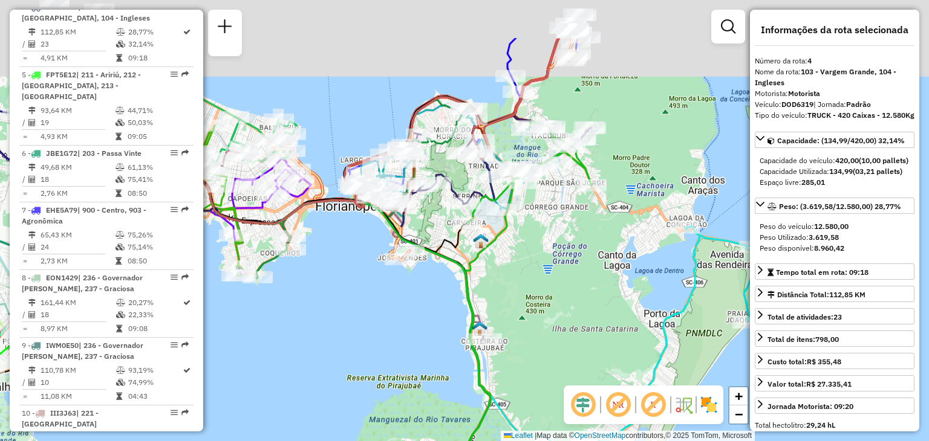
drag, startPoint x: 505, startPoint y: 175, endPoint x: 548, endPoint y: 264, distance: 99.2
click at [548, 264] on div "Janela de atendimento Grade de atendimento Capacidade Transportadoras Veículos …" at bounding box center [464, 220] width 929 height 441
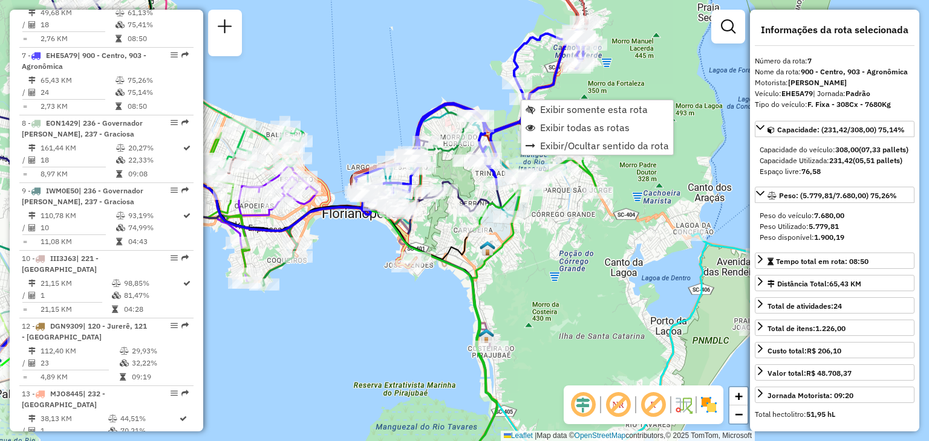
scroll to position [865, 0]
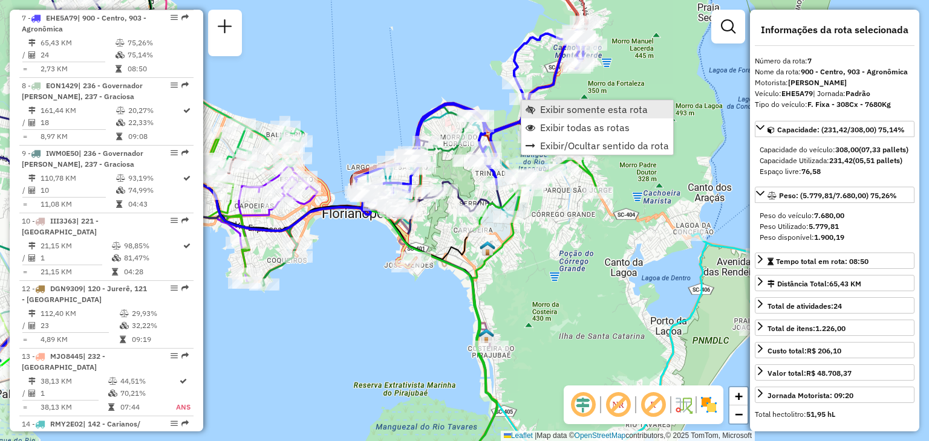
click at [543, 108] on span "Exibir somente esta rota" at bounding box center [594, 110] width 108 height 10
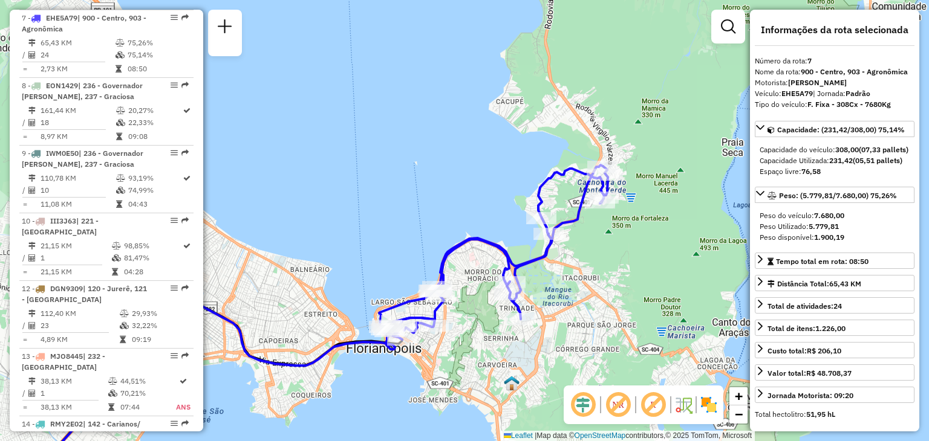
drag, startPoint x: 698, startPoint y: 172, endPoint x: 544, endPoint y: 290, distance: 193.7
click at [544, 290] on div "Janela de atendimento Grade de atendimento Capacidade Transportadoras Veículos …" at bounding box center [464, 220] width 929 height 441
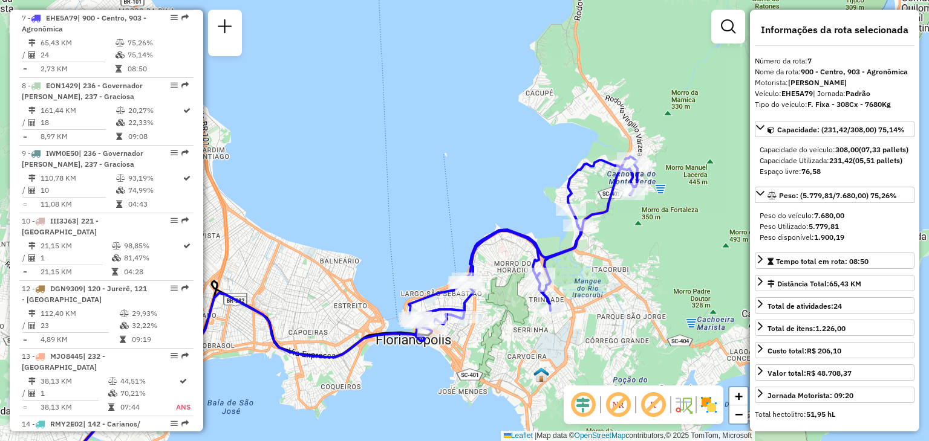
drag, startPoint x: 600, startPoint y: 276, endPoint x: 628, endPoint y: 267, distance: 29.4
click at [628, 267] on div "Janela de atendimento Grade de atendimento Capacidade Transportadoras Veículos …" at bounding box center [464, 220] width 929 height 441
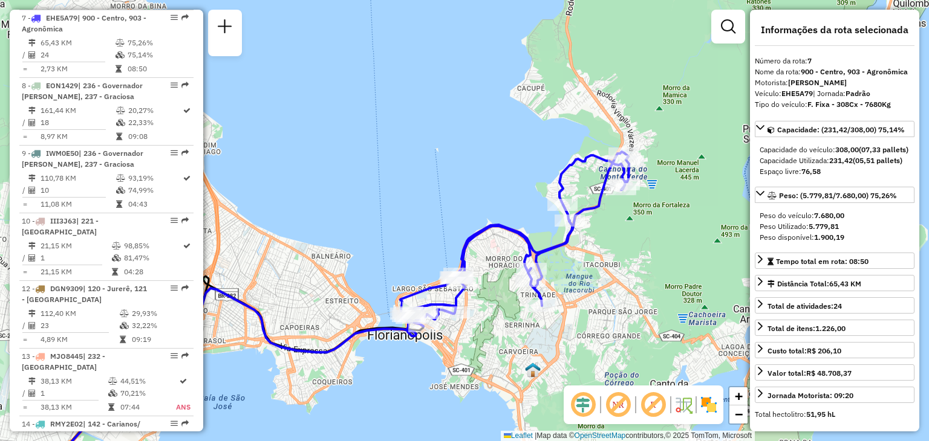
drag, startPoint x: 628, startPoint y: 267, endPoint x: 619, endPoint y: 262, distance: 9.7
click at [619, 262] on div "Janela de atendimento Grade de atendimento Capacidade Transportadoras Veículos …" at bounding box center [464, 220] width 929 height 441
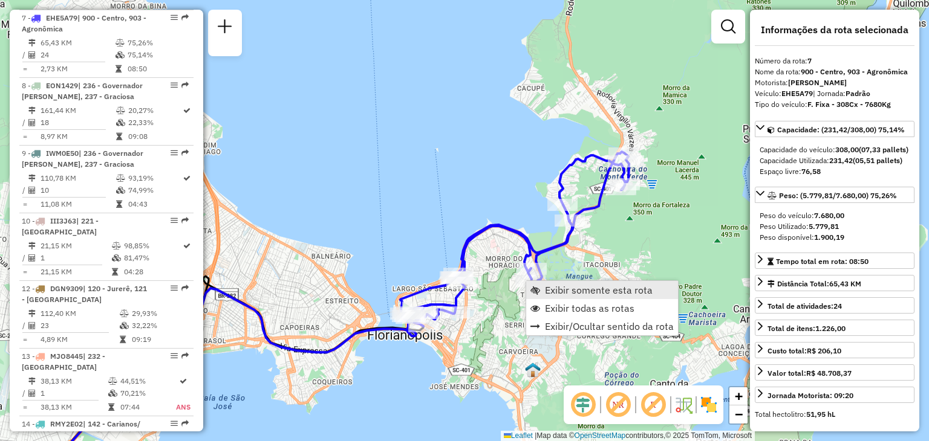
click at [562, 292] on span "Exibir somente esta rota" at bounding box center [599, 290] width 108 height 10
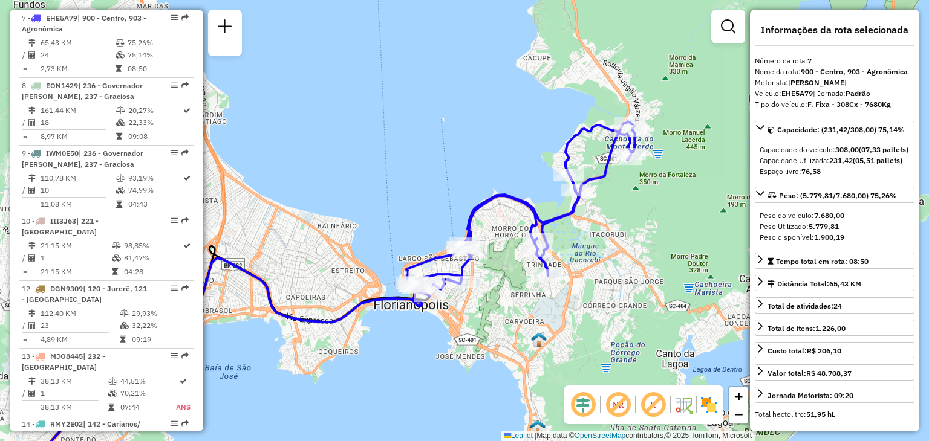
drag, startPoint x: 651, startPoint y: 245, endPoint x: 515, endPoint y: 310, distance: 149.8
click at [518, 315] on div "Janela de atendimento Grade de atendimento Capacidade Transportadoras Veículos …" at bounding box center [464, 220] width 929 height 441
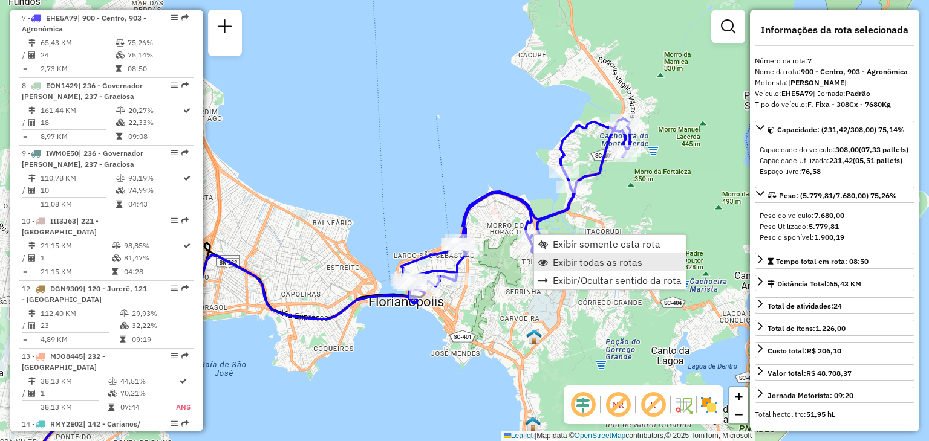
click at [556, 261] on span "Exibir todas as rotas" at bounding box center [597, 263] width 89 height 10
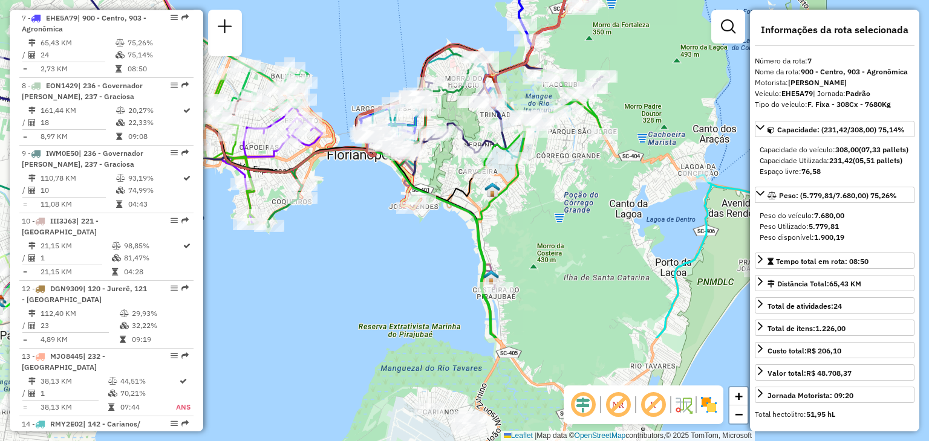
drag, startPoint x: 597, startPoint y: 325, endPoint x: 556, endPoint y: 176, distance: 154.3
click at [556, 176] on div "Janela de atendimento Grade de atendimento Capacidade Transportadoras Veículos …" at bounding box center [464, 220] width 929 height 441
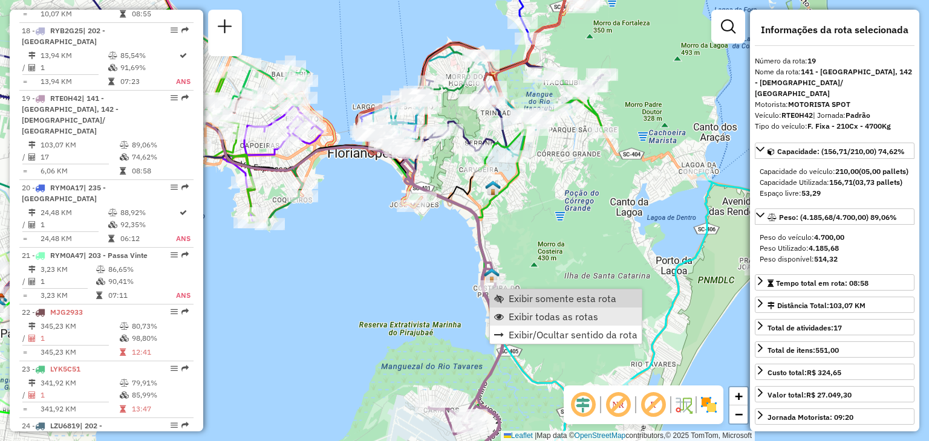
scroll to position [1573, 0]
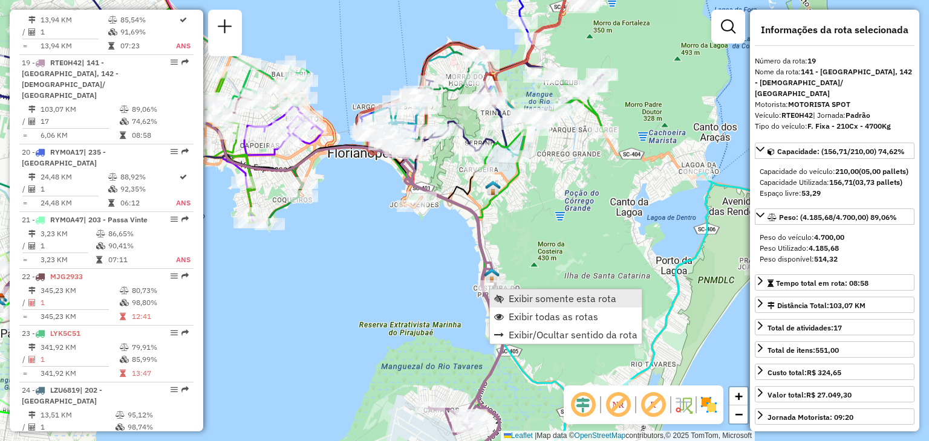
click at [537, 300] on span "Exibir somente esta rota" at bounding box center [562, 299] width 108 height 10
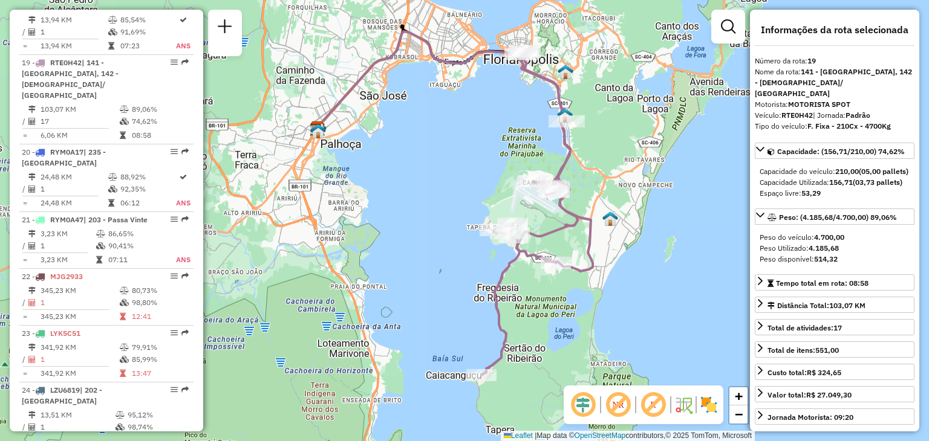
drag, startPoint x: 653, startPoint y: 320, endPoint x: 642, endPoint y: 299, distance: 23.3
click at [642, 299] on div "Janela de atendimento Grade de atendimento Capacidade Transportadoras Veículos …" at bounding box center [464, 220] width 929 height 441
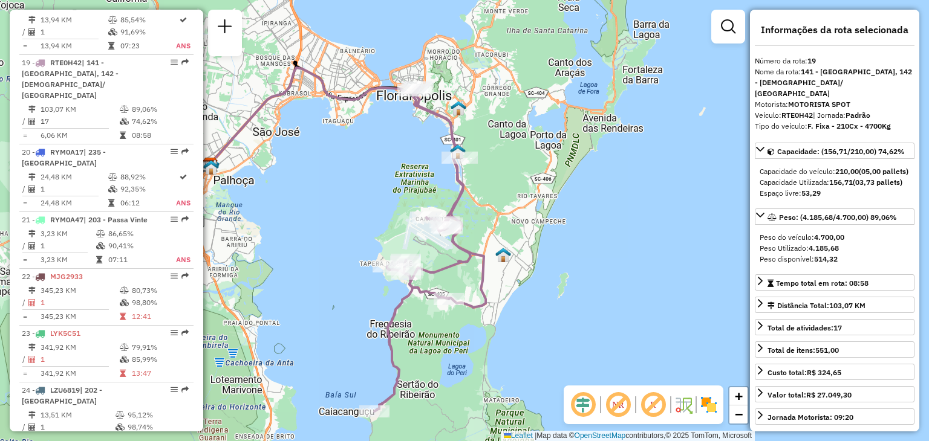
drag, startPoint x: 465, startPoint y: 169, endPoint x: 360, endPoint y: 205, distance: 111.3
click at [360, 205] on div "Janela de atendimento Grade de atendimento Capacidade Transportadoras Veículos …" at bounding box center [464, 220] width 929 height 441
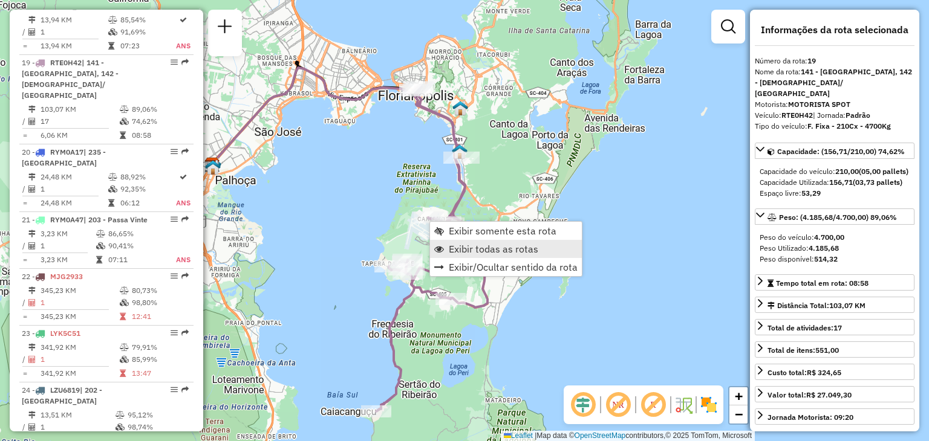
click at [539, 257] on link "Exibir todas as rotas" at bounding box center [506, 249] width 152 height 18
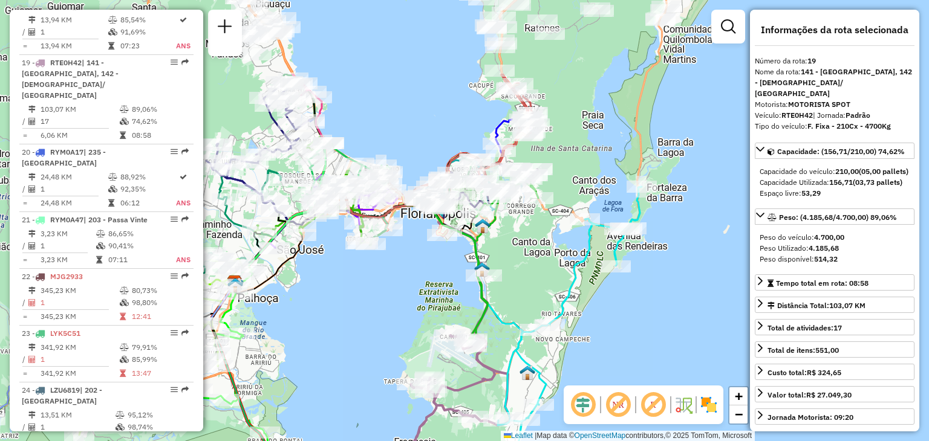
drag, startPoint x: 606, startPoint y: 229, endPoint x: 629, endPoint y: 347, distance: 120.0
click at [629, 347] on div "Janela de atendimento Grade de atendimento Capacidade Transportadoras Veículos …" at bounding box center [464, 220] width 929 height 441
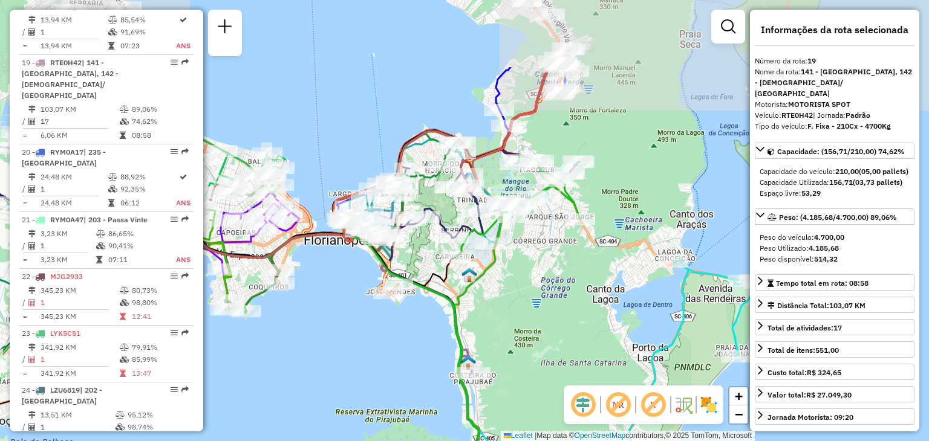
drag, startPoint x: 497, startPoint y: 206, endPoint x: 519, endPoint y: 333, distance: 128.2
click at [515, 334] on div "Janela de atendimento Grade de atendimento Capacidade Transportadoras Veículos …" at bounding box center [464, 220] width 929 height 441
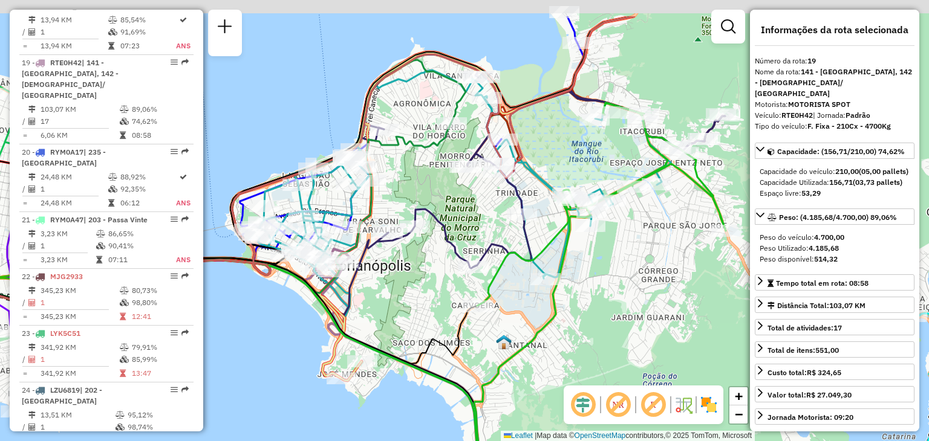
drag, startPoint x: 527, startPoint y: 247, endPoint x: 576, endPoint y: 291, distance: 66.4
click at [571, 305] on div "Janela de atendimento Grade de atendimento Capacidade Transportadoras Veículos …" at bounding box center [464, 220] width 929 height 441
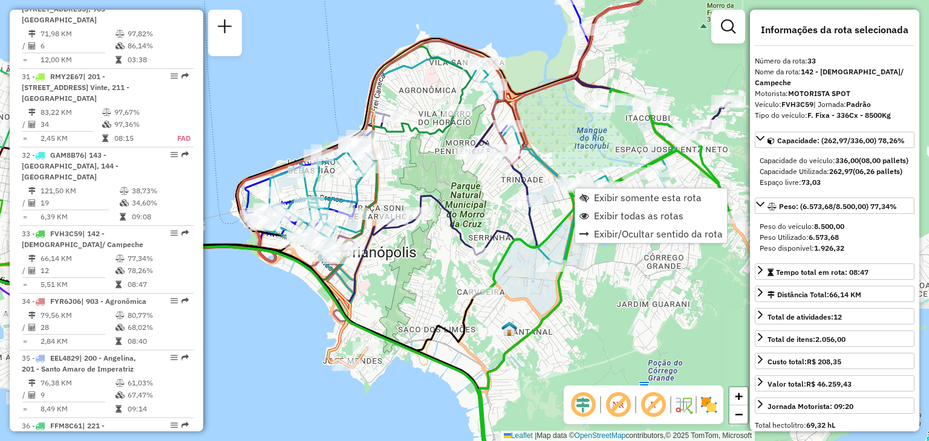
scroll to position [2530, 0]
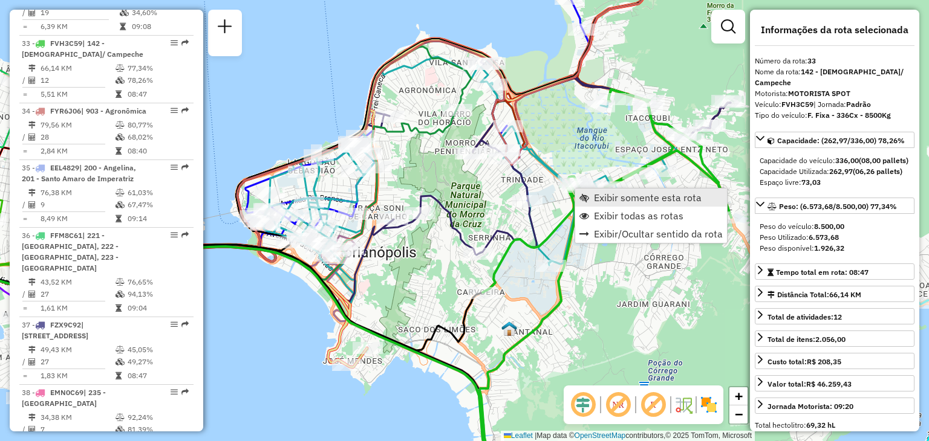
click at [620, 204] on link "Exibir somente esta rota" at bounding box center [651, 198] width 152 height 18
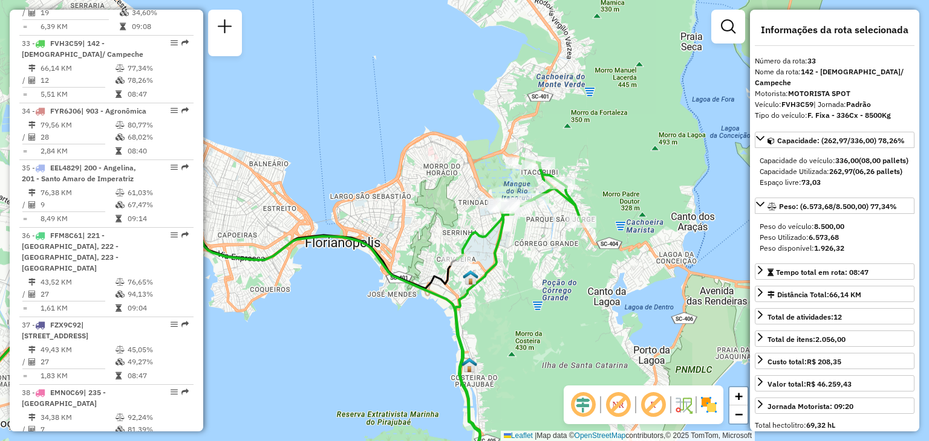
drag, startPoint x: 717, startPoint y: 196, endPoint x: 527, endPoint y: 313, distance: 222.8
click at [527, 313] on div "Janela de atendimento Grade de atendimento Capacidade Transportadoras Veículos …" at bounding box center [464, 220] width 929 height 441
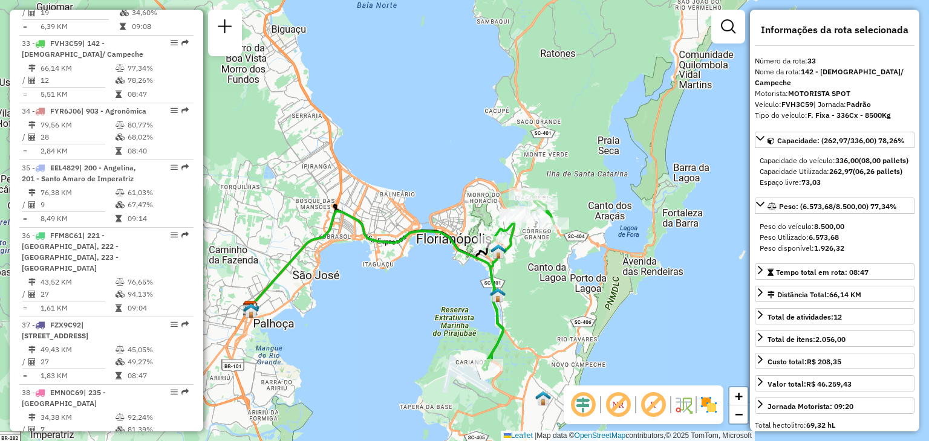
drag, startPoint x: 539, startPoint y: 346, endPoint x: 539, endPoint y: 310, distance: 36.3
click at [539, 310] on div "Janela de atendimento Grade de atendimento Capacidade Transportadoras Veículos …" at bounding box center [464, 220] width 929 height 441
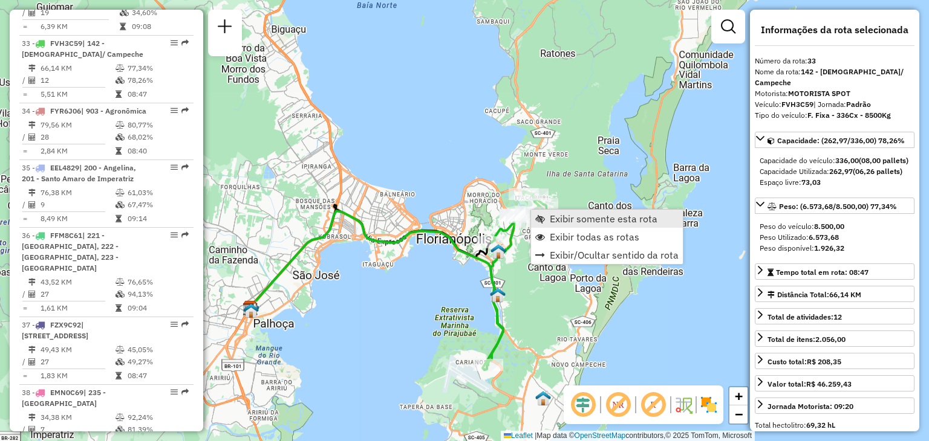
click at [559, 223] on span "Exibir somente esta rota" at bounding box center [604, 219] width 108 height 10
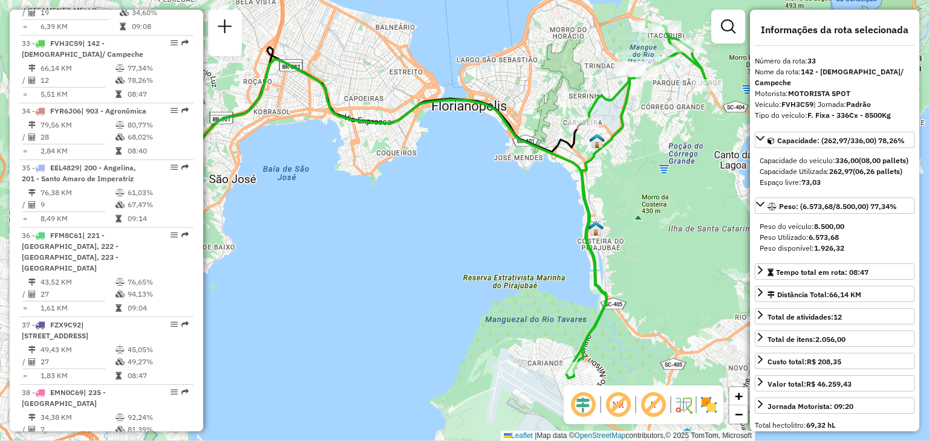
drag, startPoint x: 680, startPoint y: 222, endPoint x: 518, endPoint y: 150, distance: 177.5
click at [519, 151] on div "Janela de atendimento Grade de atendimento Capacidade Transportadoras Veículos …" at bounding box center [464, 220] width 929 height 441
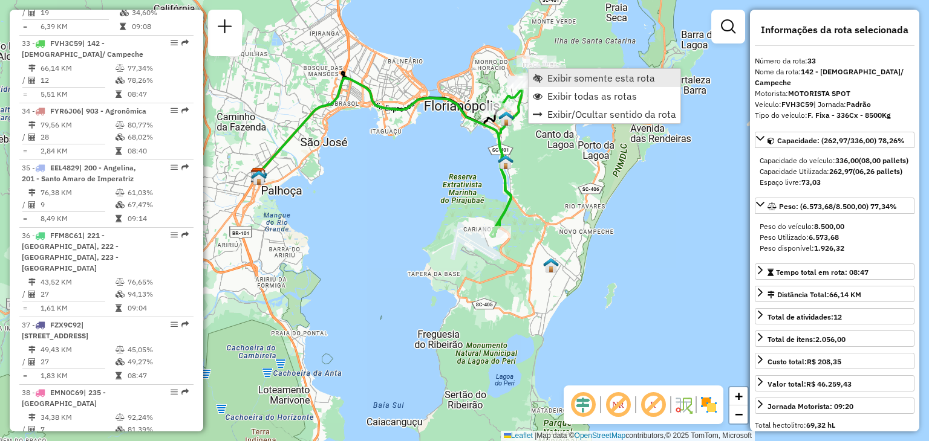
click at [576, 80] on span "Exibir somente esta rota" at bounding box center [601, 78] width 108 height 10
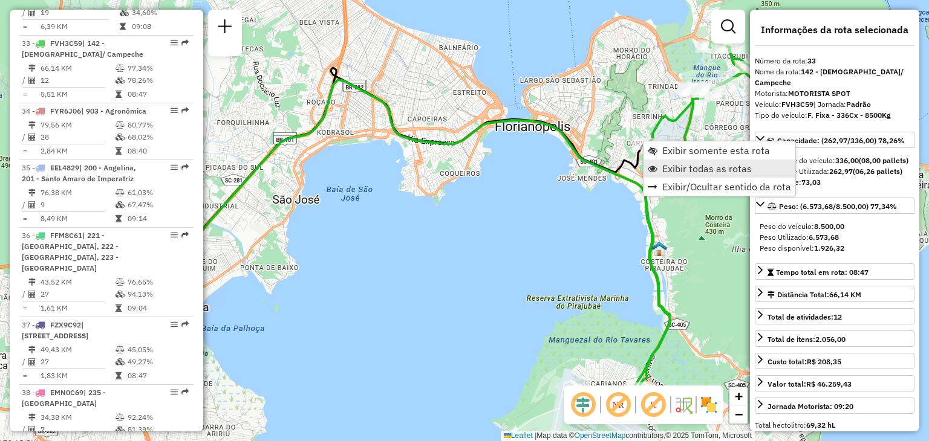
click at [721, 172] on span "Exibir todas as rotas" at bounding box center [706, 169] width 89 height 10
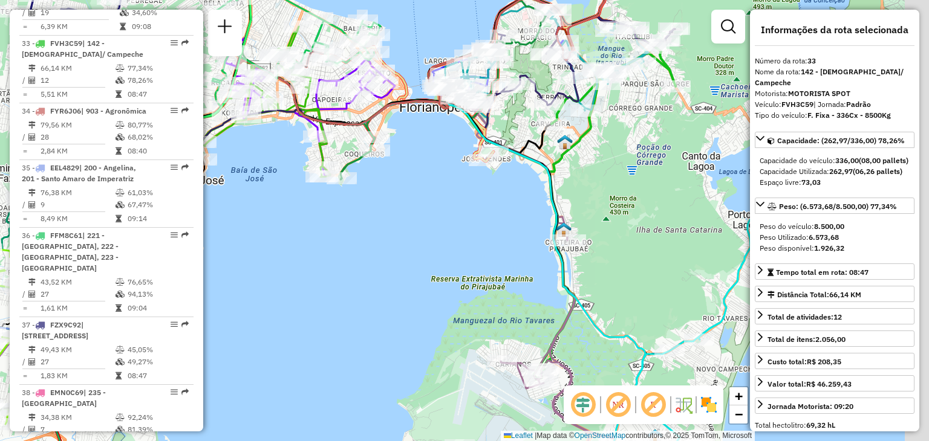
drag, startPoint x: 691, startPoint y: 204, endPoint x: 573, endPoint y: 183, distance: 119.8
click at [575, 181] on div "Janela de atendimento Grade de atendimento Capacidade Transportadoras Veículos …" at bounding box center [464, 220] width 929 height 441
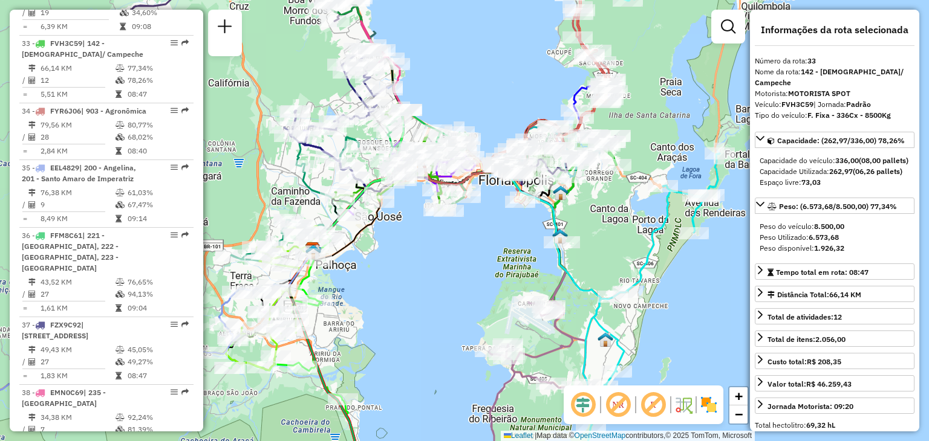
drag, startPoint x: 578, startPoint y: 178, endPoint x: 580, endPoint y: 210, distance: 32.1
click at [580, 210] on div "Janela de atendimento Grade de atendimento Capacidade Transportadoras Veículos …" at bounding box center [464, 220] width 929 height 441
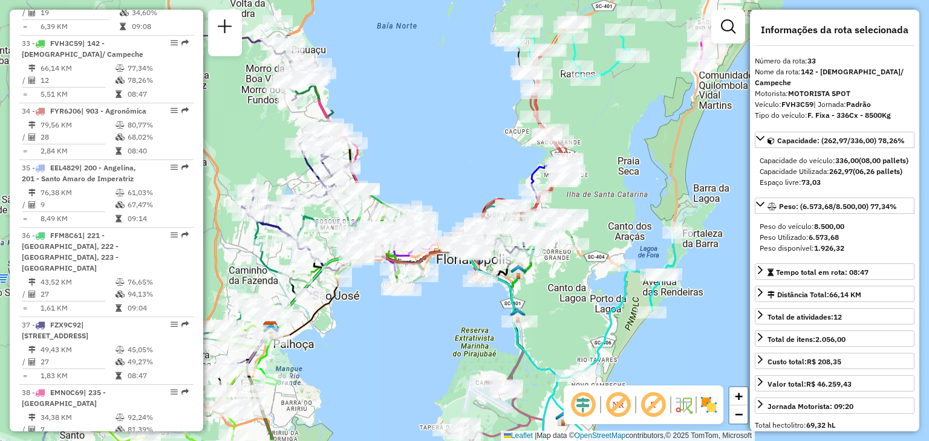
drag, startPoint x: 643, startPoint y: 93, endPoint x: 595, endPoint y: 190, distance: 109.2
click at [601, 192] on div "Janela de atendimento Grade de atendimento Capacidade Transportadoras Veículos …" at bounding box center [464, 220] width 929 height 441
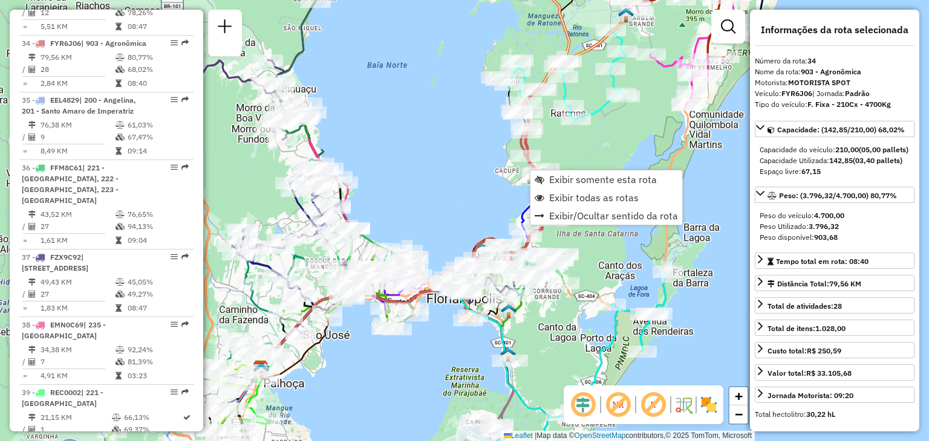
scroll to position [2597, 0]
click at [559, 184] on span "Exibir somente esta rota" at bounding box center [603, 180] width 108 height 10
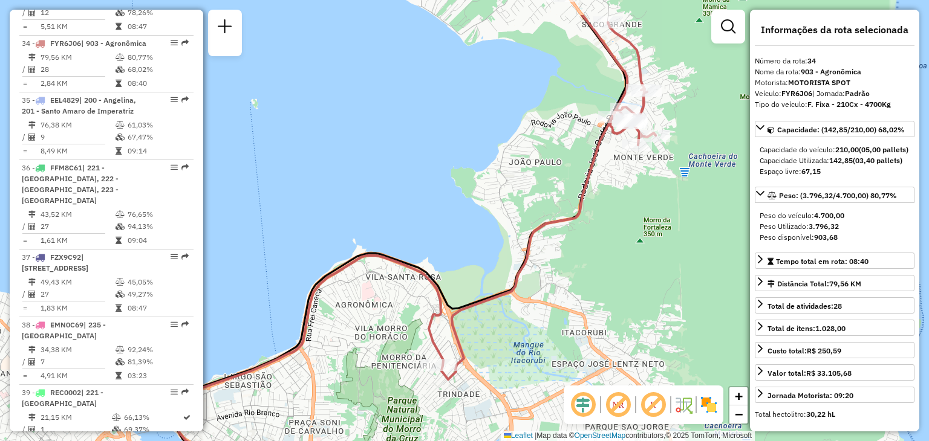
drag, startPoint x: 670, startPoint y: 173, endPoint x: 584, endPoint y: 269, distance: 128.9
click at [585, 269] on div "Janela de atendimento Grade de atendimento Capacidade Transportadoras Veículos …" at bounding box center [464, 220] width 929 height 441
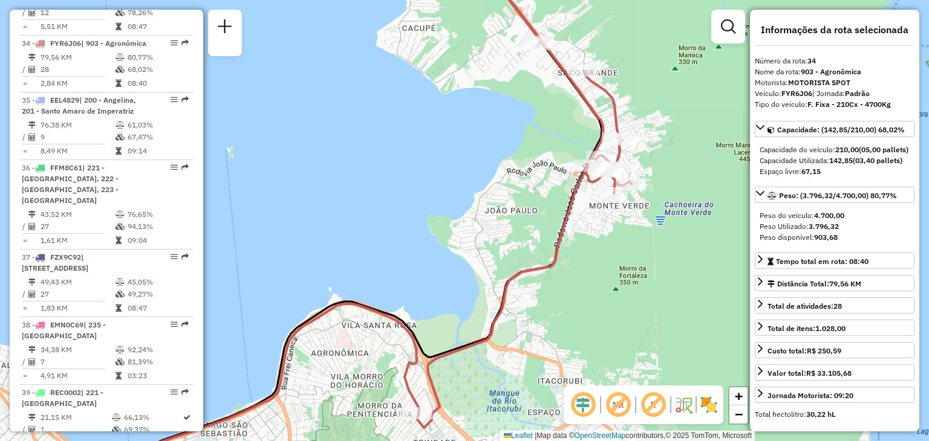
drag, startPoint x: 515, startPoint y: 149, endPoint x: 515, endPoint y: 161, distance: 11.5
click at [515, 161] on div "Janela de atendimento Grade de atendimento Capacidade Transportadoras Veículos …" at bounding box center [464, 220] width 929 height 441
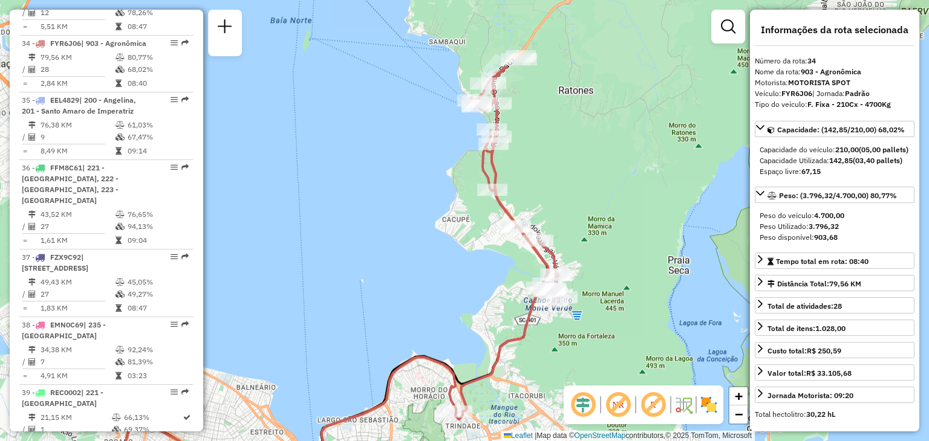
drag, startPoint x: 495, startPoint y: 125, endPoint x: 482, endPoint y: 227, distance: 102.3
click at [490, 235] on div "Janela de atendimento Grade de atendimento Capacidade Transportadoras Veículos …" at bounding box center [464, 220] width 929 height 441
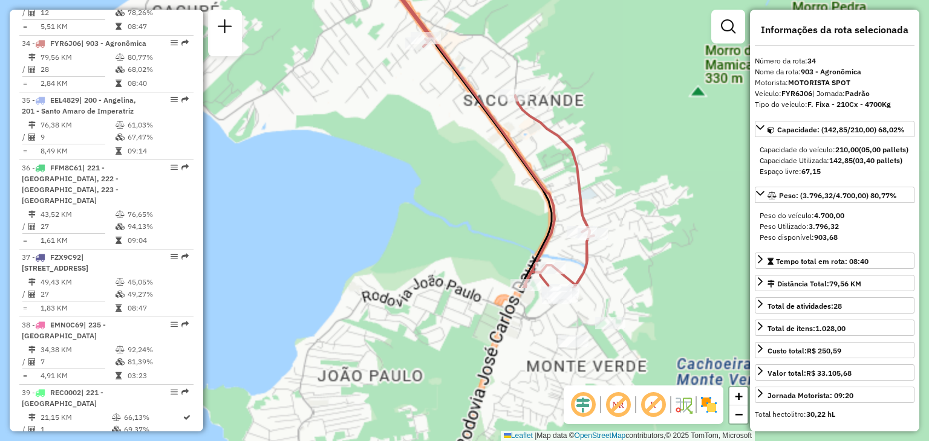
drag, startPoint x: 576, startPoint y: 290, endPoint x: 386, endPoint y: 97, distance: 270.6
click at [384, 93] on div "Janela de atendimento Grade de atendimento Capacidade Transportadoras Veículos …" at bounding box center [464, 220] width 929 height 441
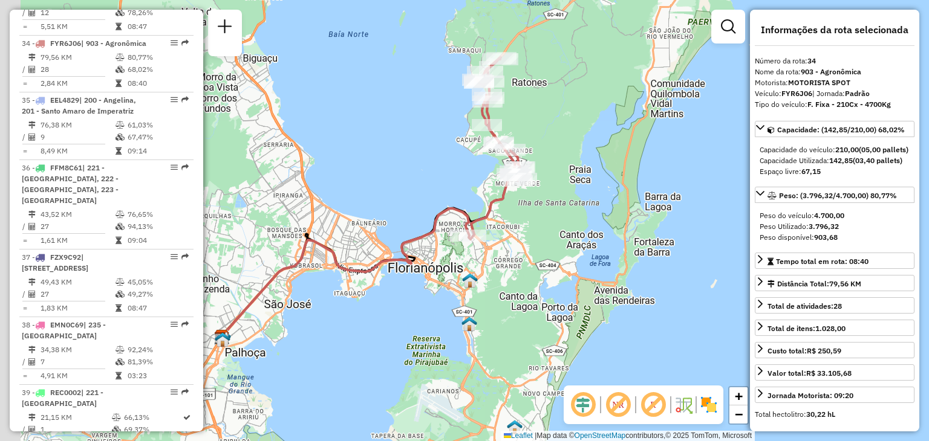
drag, startPoint x: 388, startPoint y: 129, endPoint x: 464, endPoint y: 180, distance: 91.2
click at [464, 180] on div "Janela de atendimento Grade de atendimento Capacidade Transportadoras Veículos …" at bounding box center [464, 220] width 929 height 441
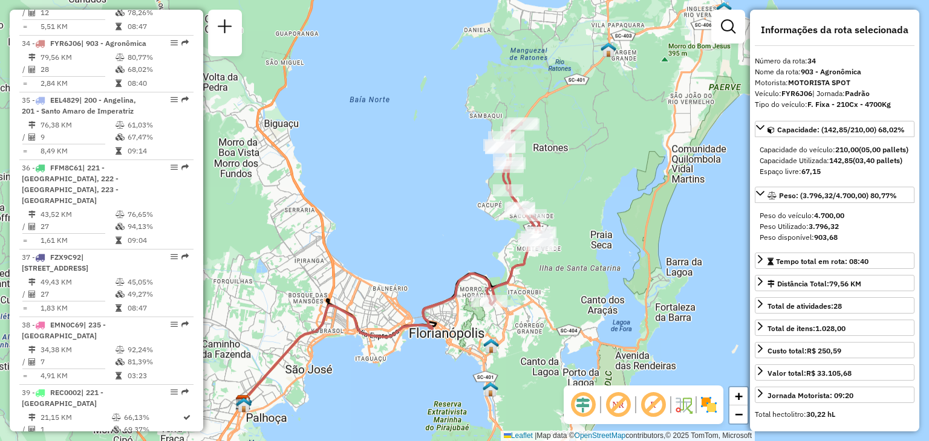
drag, startPoint x: 429, startPoint y: 177, endPoint x: 557, endPoint y: 256, distance: 150.2
click at [557, 256] on div "Janela de atendimento Grade de atendimento Capacidade Transportadoras Veículos …" at bounding box center [464, 220] width 929 height 441
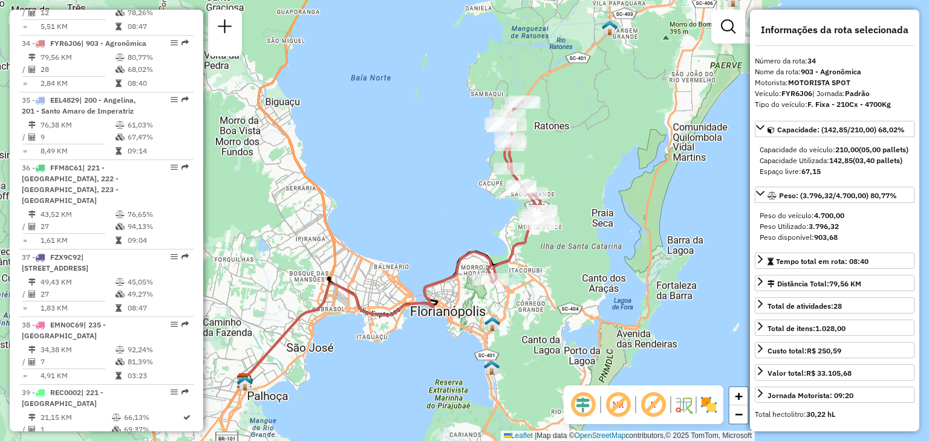
drag, startPoint x: 568, startPoint y: 261, endPoint x: 570, endPoint y: 240, distance: 21.2
click at [570, 240] on div "Janela de atendimento Grade de atendimento Capacidade Transportadoras Veículos …" at bounding box center [464, 220] width 929 height 441
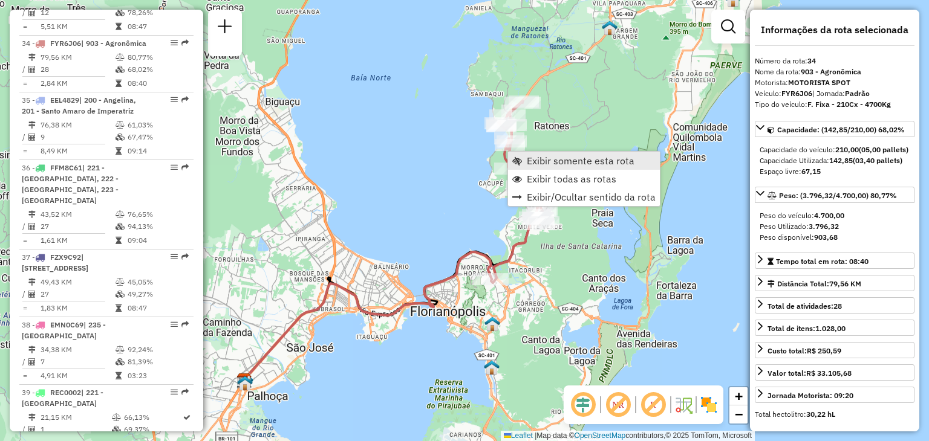
click at [551, 166] on span "Exibir somente esta rota" at bounding box center [581, 161] width 108 height 10
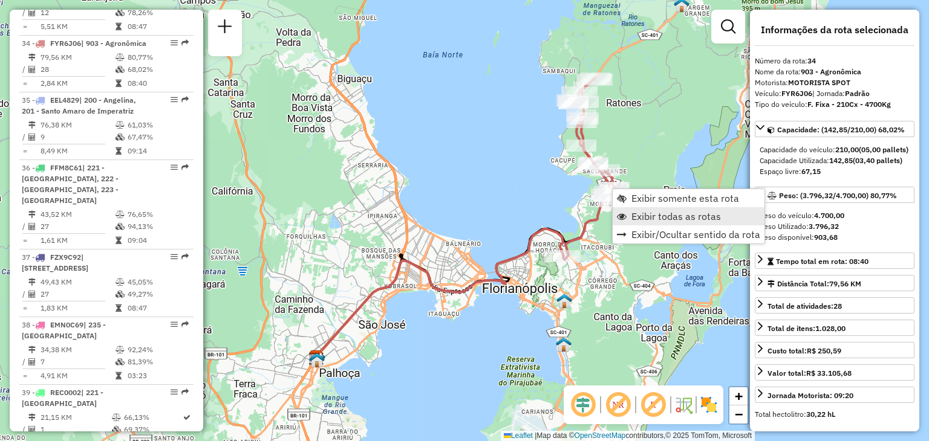
click at [646, 221] on span "Exibir todas as rotas" at bounding box center [675, 217] width 89 height 10
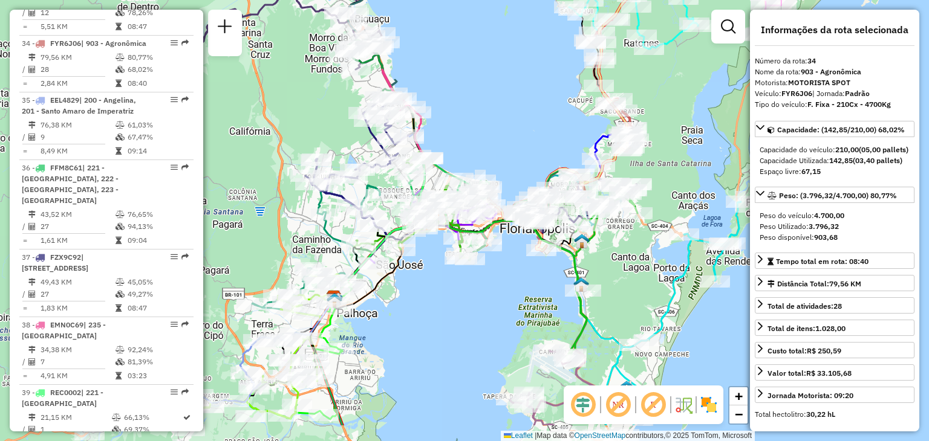
drag, startPoint x: 466, startPoint y: 141, endPoint x: 510, endPoint y: 32, distance: 117.4
click at [508, 26] on div "Janela de atendimento Grade de atendimento Capacidade Transportadoras Veículos …" at bounding box center [464, 220] width 929 height 441
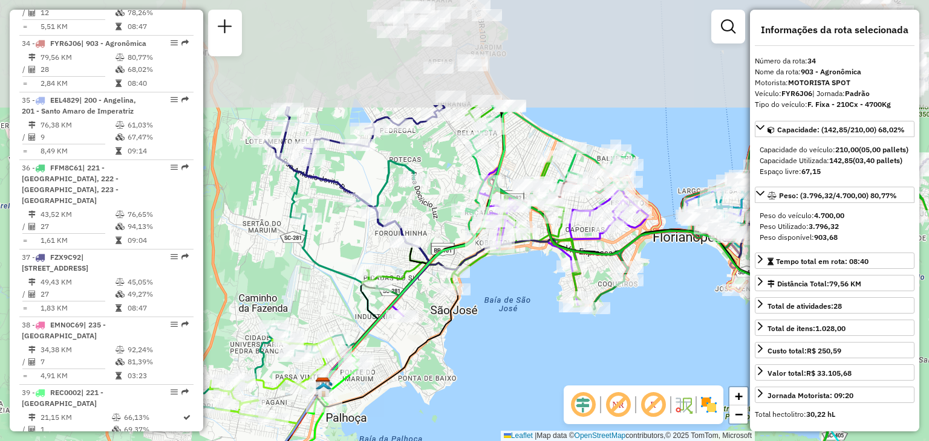
drag, startPoint x: 479, startPoint y: 177, endPoint x: 541, endPoint y: 279, distance: 119.0
click at [539, 316] on div "Janela de atendimento Grade de atendimento Capacidade Transportadoras Veículos …" at bounding box center [464, 220] width 929 height 441
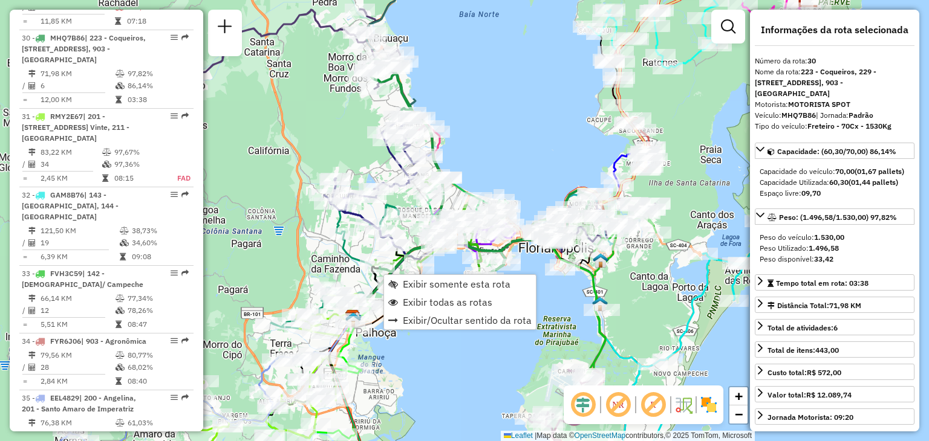
scroll to position [2283, 0]
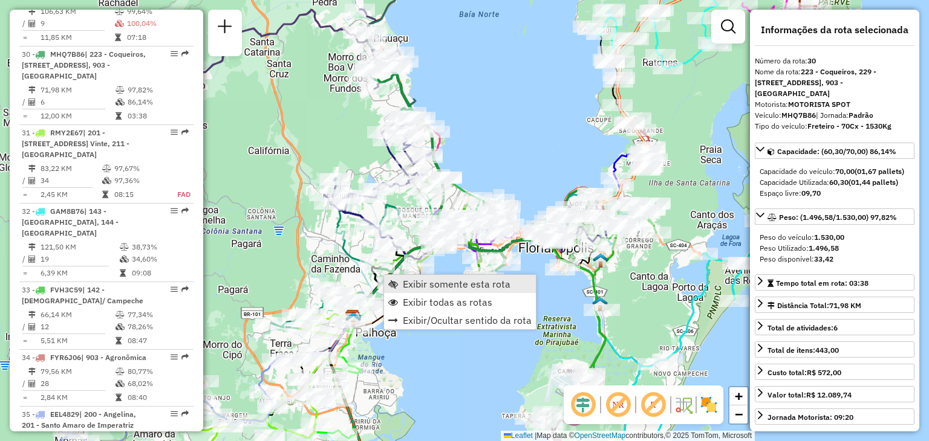
click at [440, 285] on span "Exibir somente esta rota" at bounding box center [457, 284] width 108 height 10
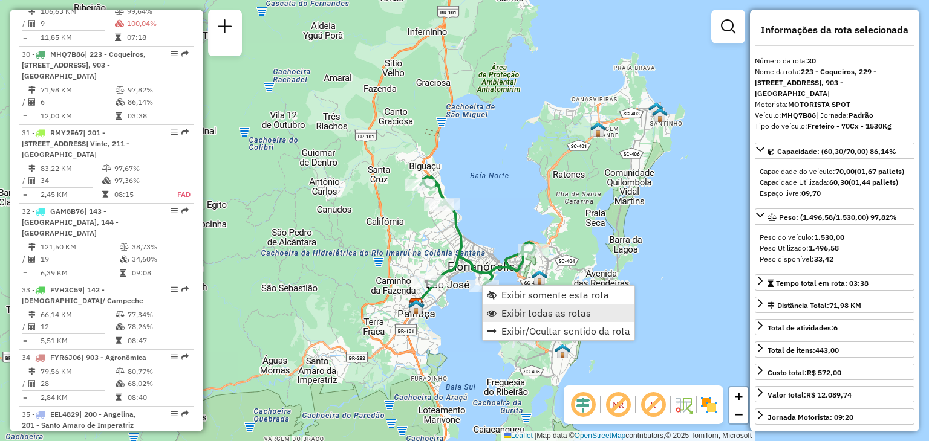
click at [516, 313] on span "Exibir todas as rotas" at bounding box center [545, 313] width 89 height 10
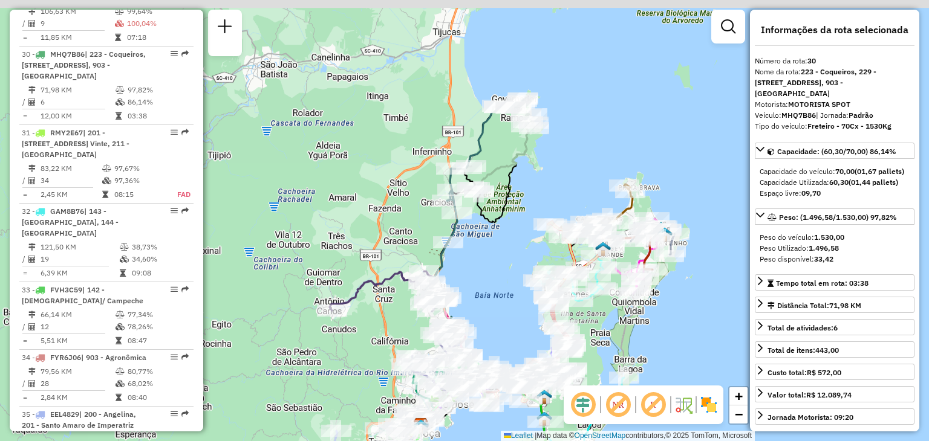
drag, startPoint x: 478, startPoint y: 140, endPoint x: 495, endPoint y: 231, distance: 92.8
click at [483, 262] on div "Janela de atendimento Grade de atendimento Capacidade Transportadoras Veículos …" at bounding box center [464, 220] width 929 height 441
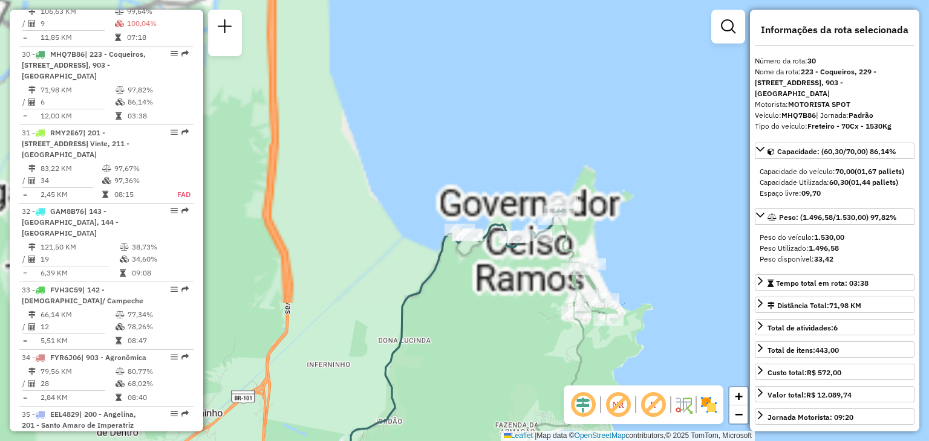
drag, startPoint x: 521, startPoint y: 111, endPoint x: 510, endPoint y: 330, distance: 219.1
click at [510, 346] on div "Janela de atendimento Grade de atendimento Capacidade Transportadoras Veículos …" at bounding box center [464, 220] width 929 height 441
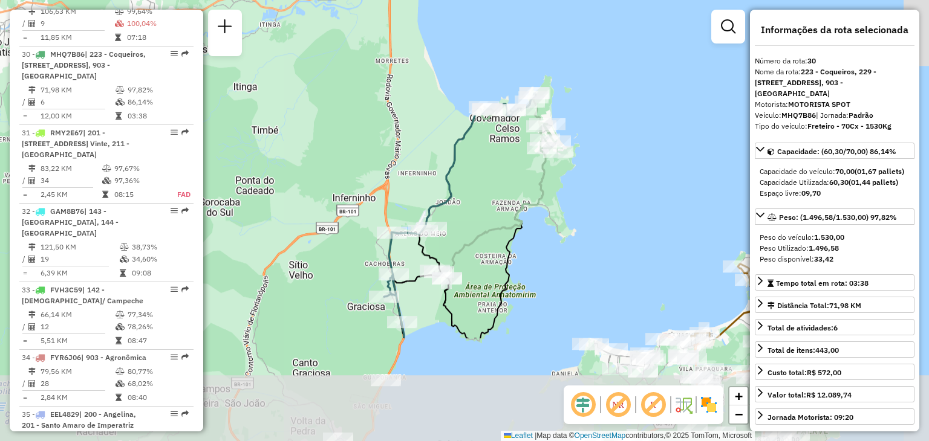
drag, startPoint x: 487, startPoint y: 375, endPoint x: 513, endPoint y: 183, distance: 193.9
click at [511, 185] on icon at bounding box center [473, 218] width 168 height 241
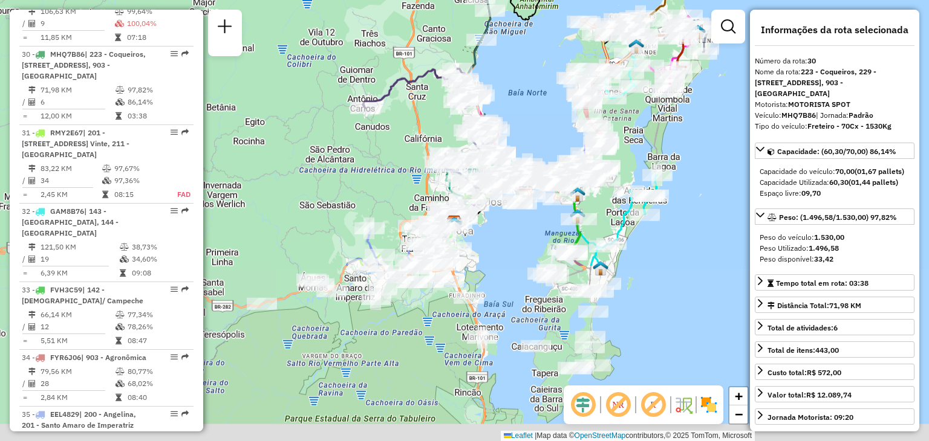
drag, startPoint x: 497, startPoint y: 363, endPoint x: 519, endPoint y: 135, distance: 228.4
click at [519, 135] on div "Janela de atendimento Grade de atendimento Capacidade Transportadoras Veículos …" at bounding box center [464, 220] width 929 height 441
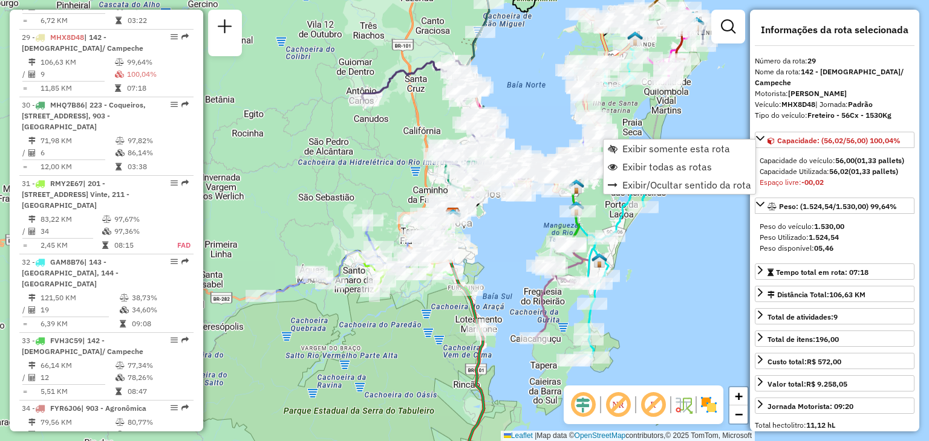
scroll to position [2216, 0]
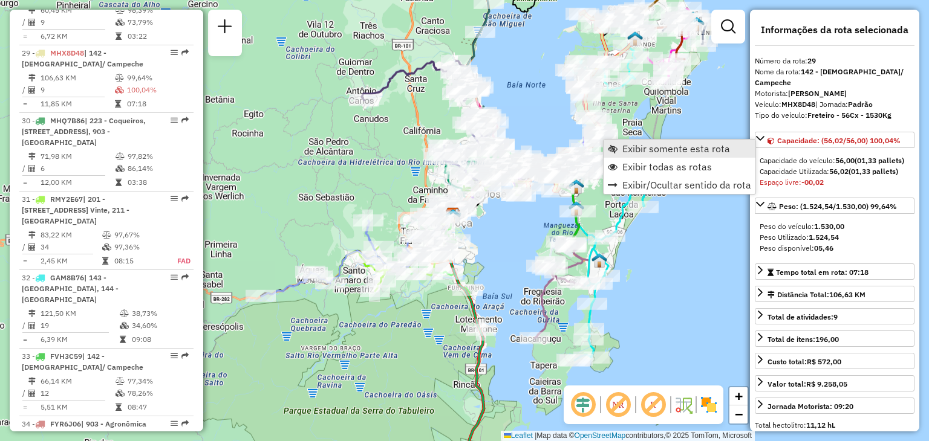
click at [629, 152] on span "Exibir somente esta rota" at bounding box center [676, 149] width 108 height 10
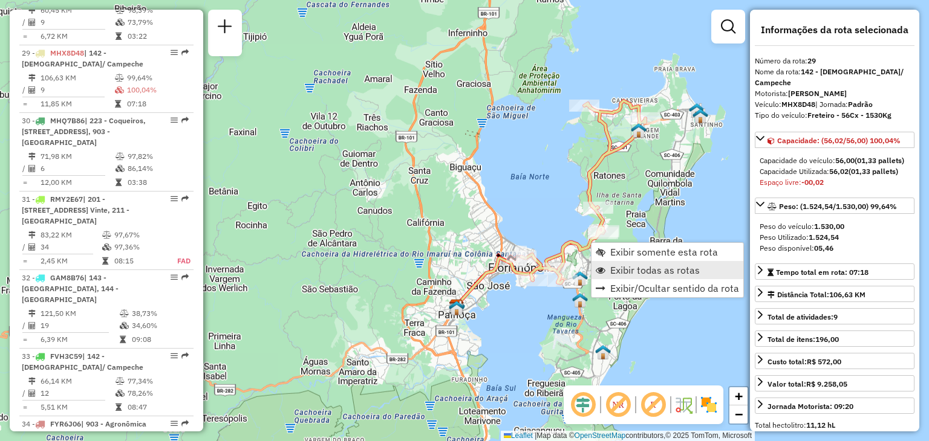
click at [625, 269] on span "Exibir todas as rotas" at bounding box center [654, 270] width 89 height 10
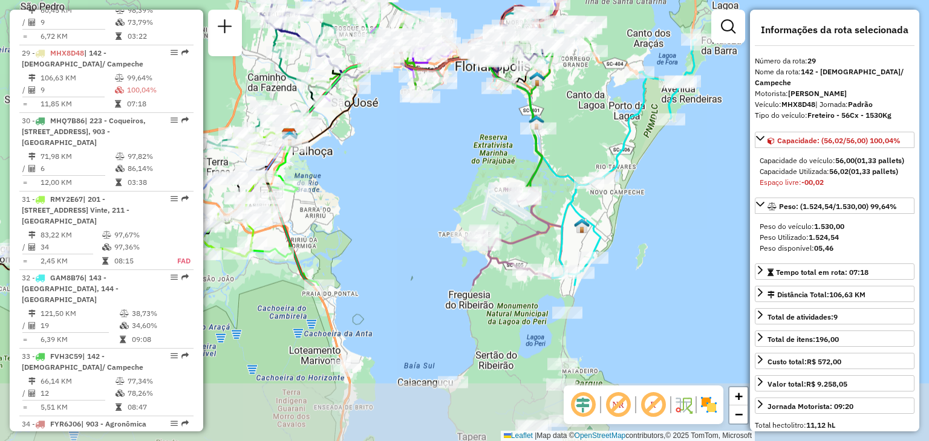
drag, startPoint x: 591, startPoint y: 348, endPoint x: 539, endPoint y: 211, distance: 146.0
click at [589, 148] on div "Janela de atendimento Grade de atendimento Capacidade Transportadoras Veículos …" at bounding box center [464, 220] width 929 height 441
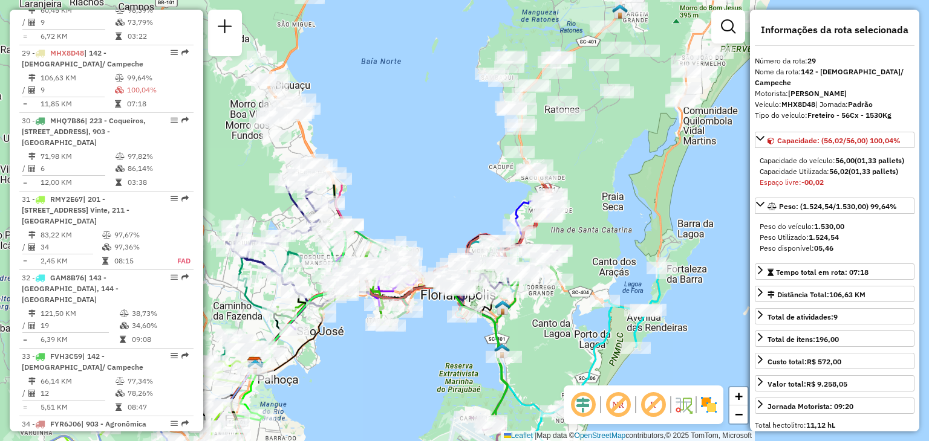
drag, startPoint x: 571, startPoint y: 123, endPoint x: 463, endPoint y: 327, distance: 231.0
click at [536, 352] on div "Janela de atendimento Grade de atendimento Capacidade Transportadoras Veículos …" at bounding box center [464, 220] width 929 height 441
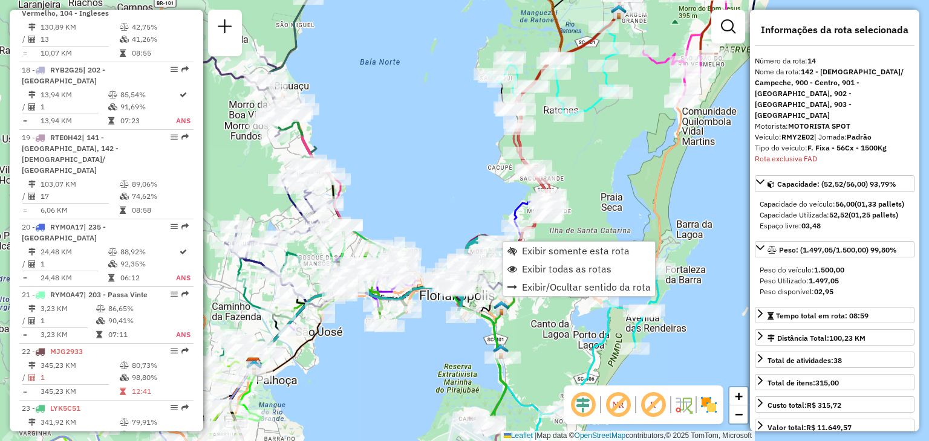
scroll to position [1259, 0]
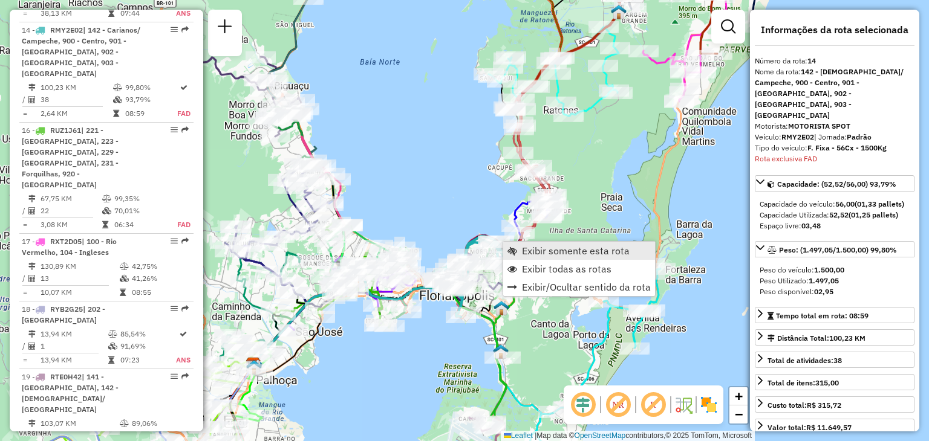
click at [522, 250] on span "Exibir somente esta rota" at bounding box center [576, 251] width 108 height 10
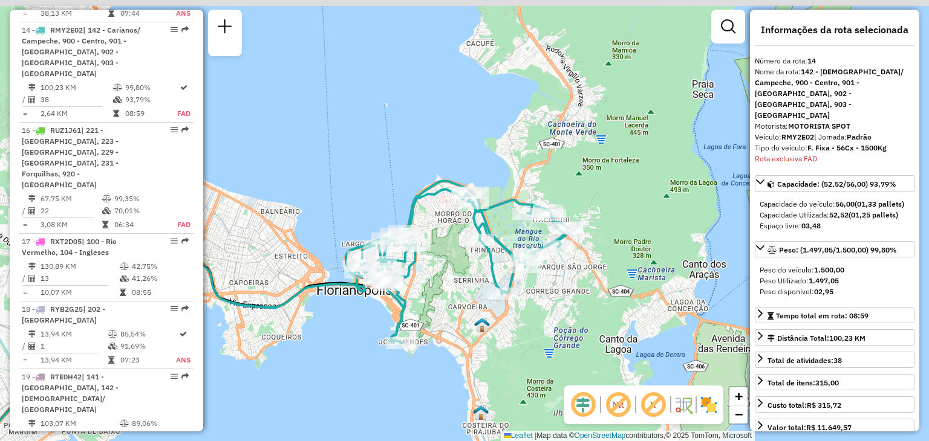
drag, startPoint x: 665, startPoint y: 260, endPoint x: 476, endPoint y: 351, distance: 209.6
click at [475, 354] on div "Janela de atendimento Grade de atendimento Capacidade Transportadoras Veículos …" at bounding box center [464, 220] width 929 height 441
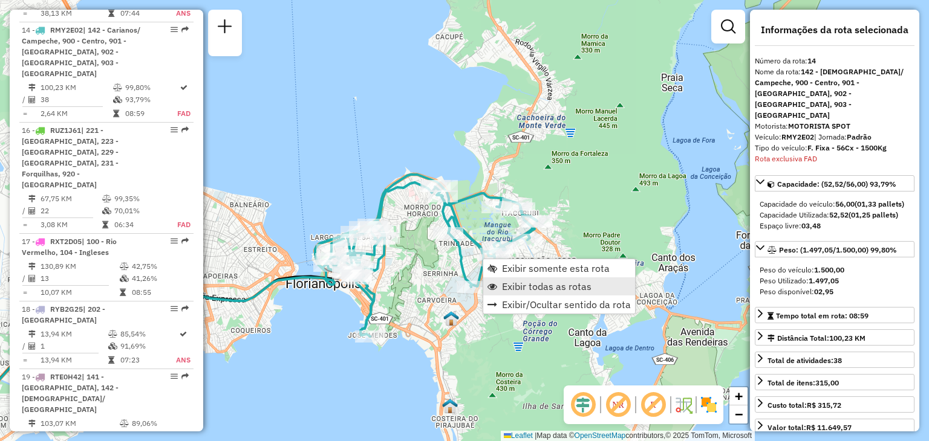
click at [522, 289] on span "Exibir todas as rotas" at bounding box center [546, 287] width 89 height 10
